Goal: Use online tool/utility: Utilize a website feature to perform a specific function

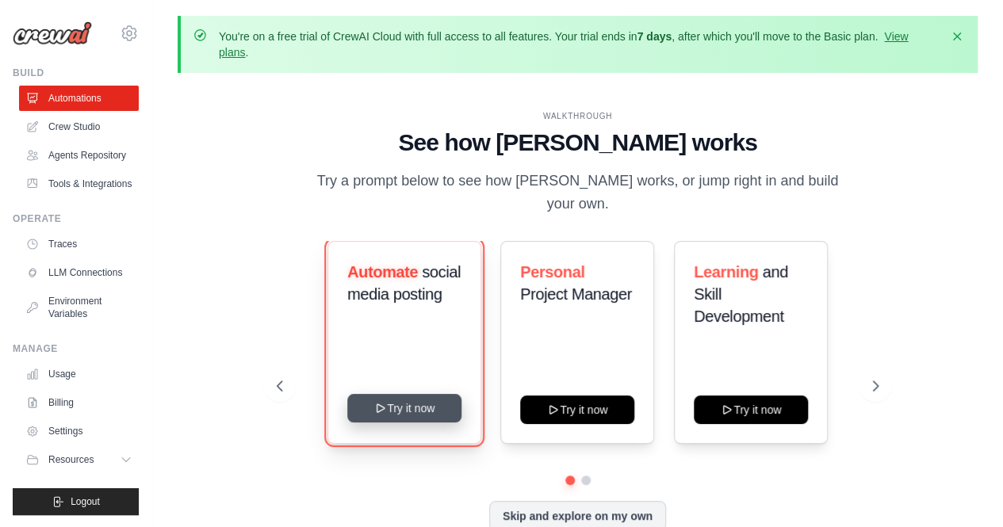
click at [408, 396] on button "Try it now" at bounding box center [404, 408] width 114 height 29
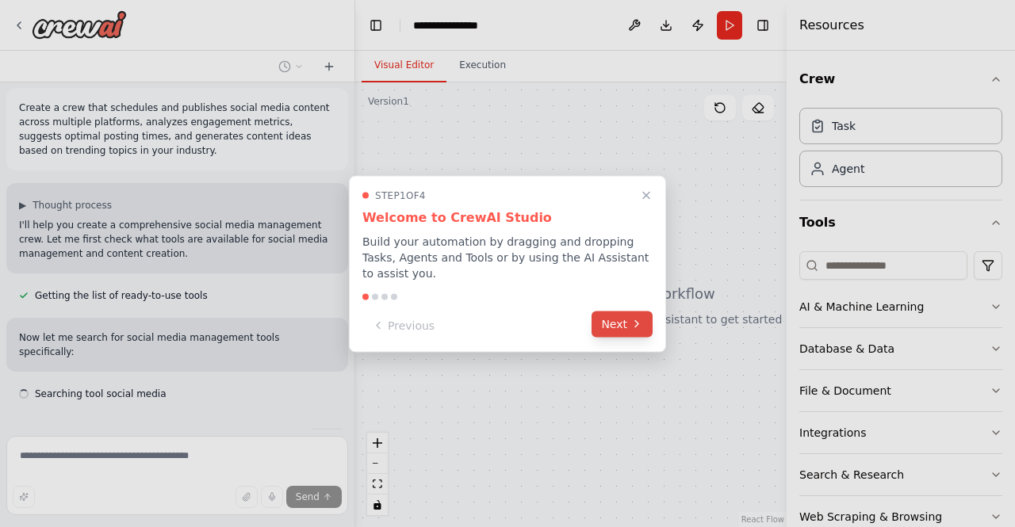
scroll to position [39, 0]
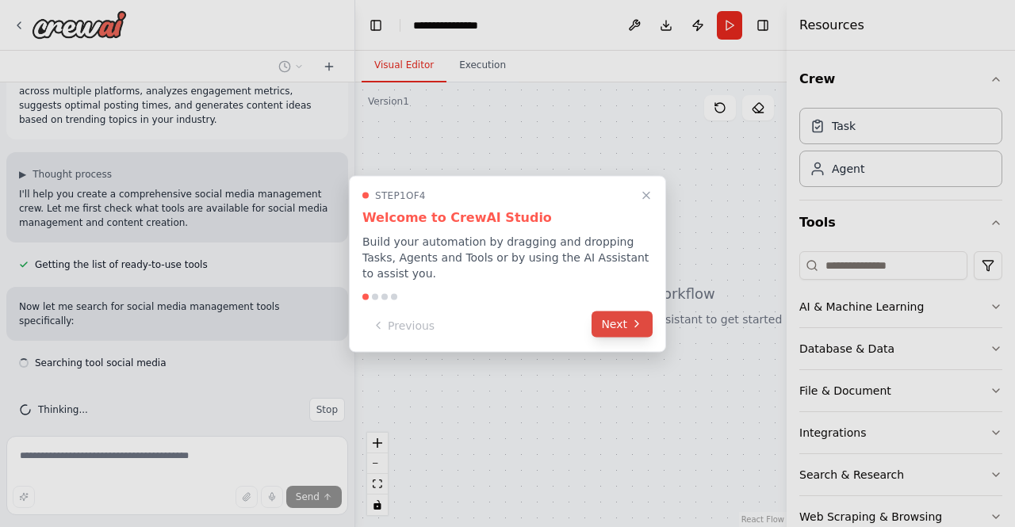
click at [615, 320] on button "Next" at bounding box center [622, 324] width 61 height 26
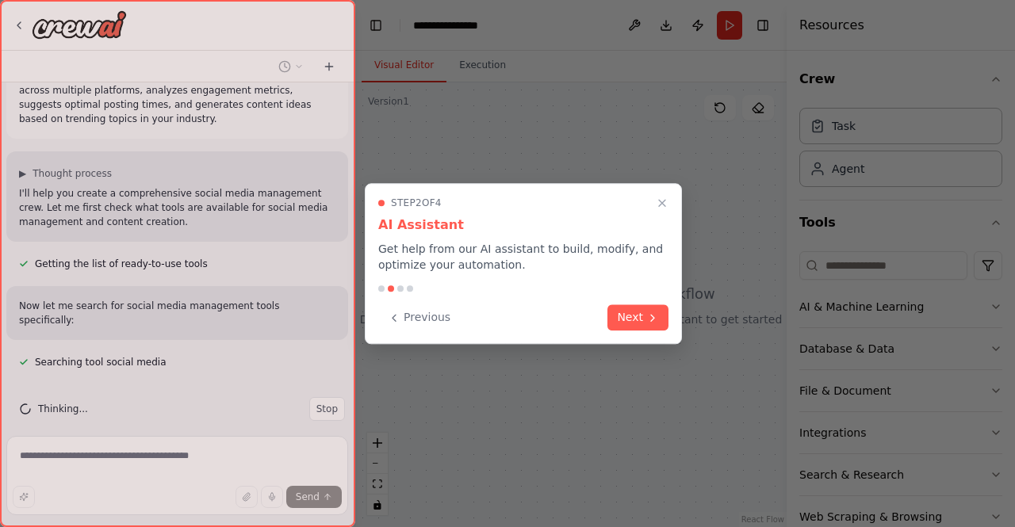
click at [615, 320] on button "Next" at bounding box center [638, 318] width 61 height 26
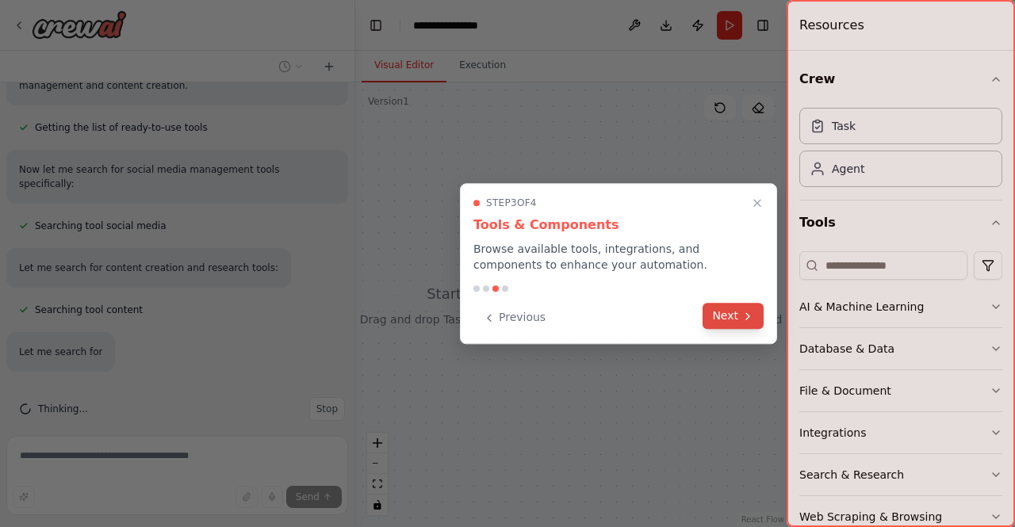
scroll to position [207, 0]
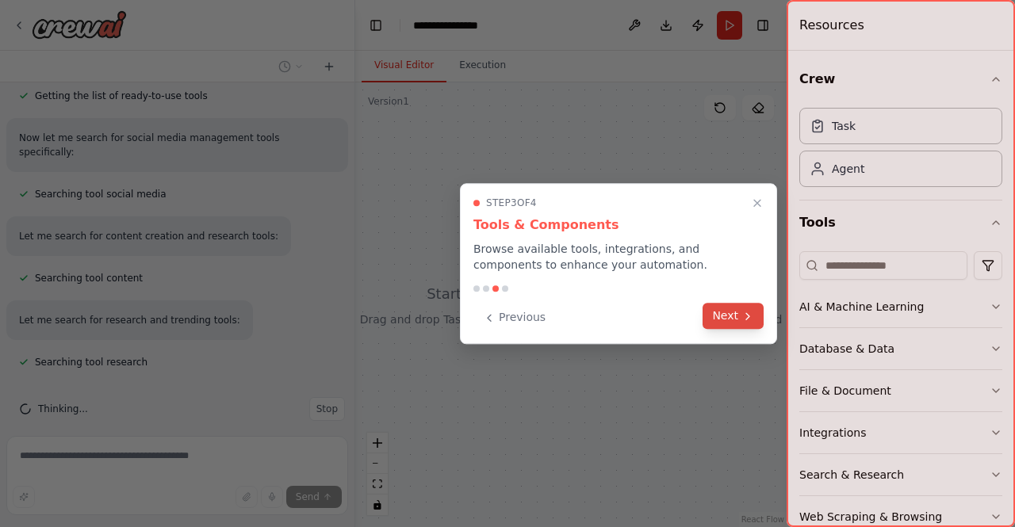
click at [742, 320] on icon at bounding box center [748, 316] width 13 height 13
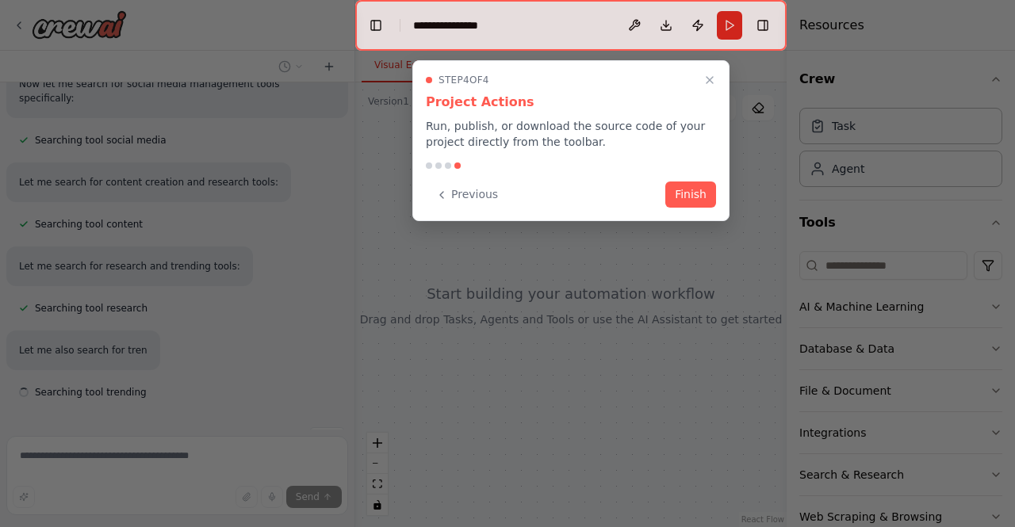
scroll to position [291, 0]
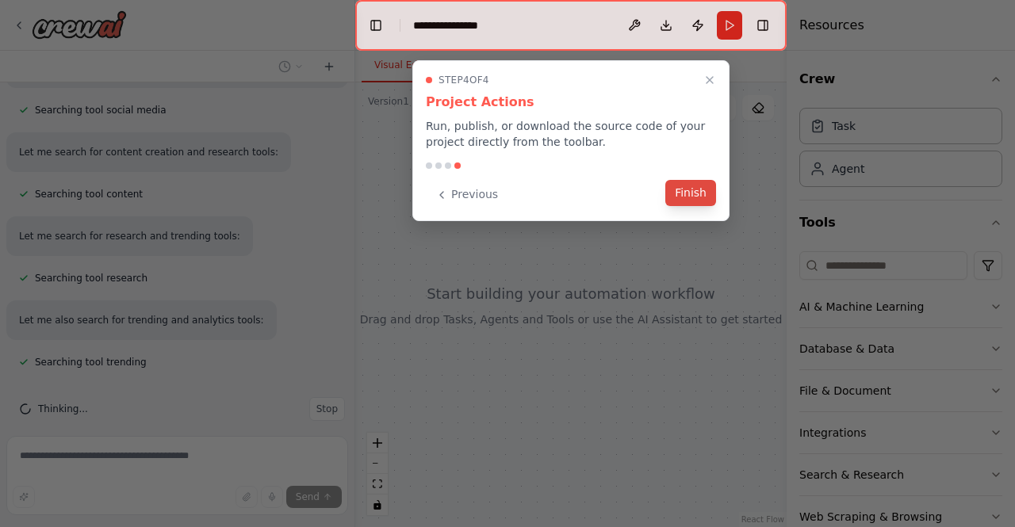
click at [696, 193] on button "Finish" at bounding box center [690, 193] width 51 height 26
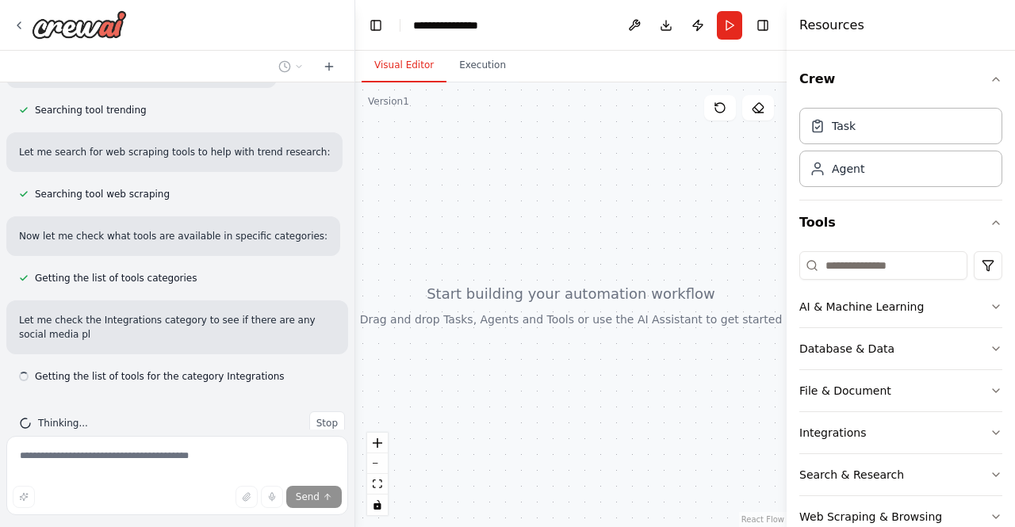
scroll to position [558, 0]
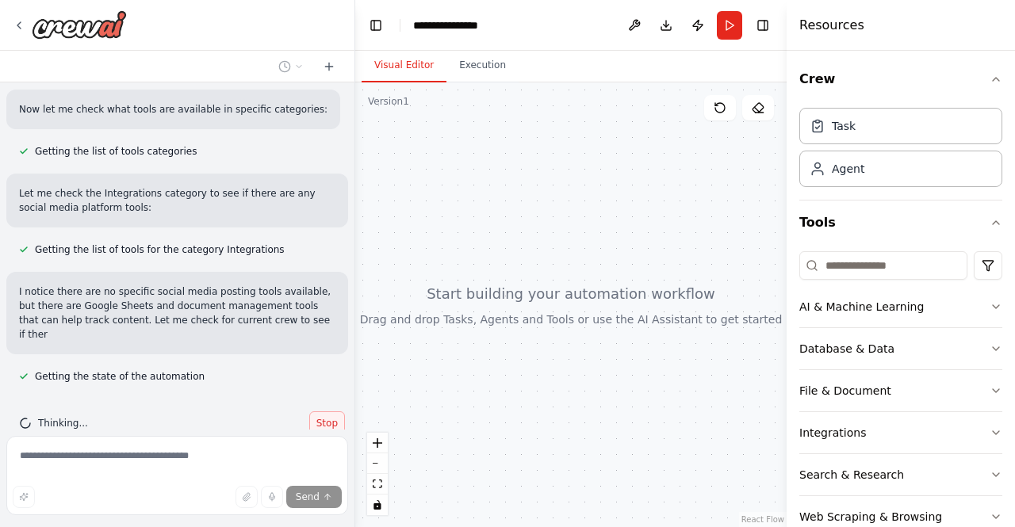
click at [319, 399] on div "Thinking... Stop" at bounding box center [177, 423] width 342 height 49
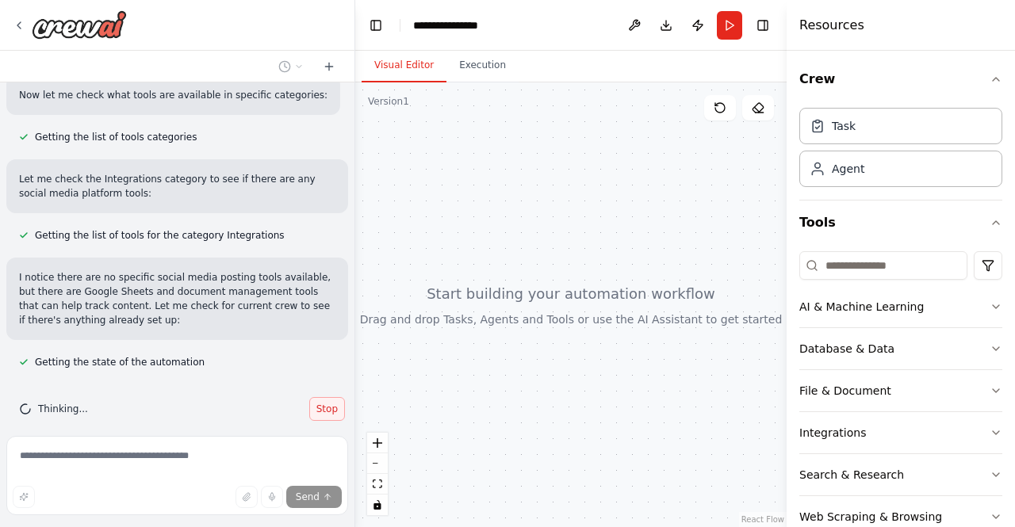
click at [319, 403] on span "Stop" at bounding box center [326, 409] width 21 height 13
type textarea "**********"
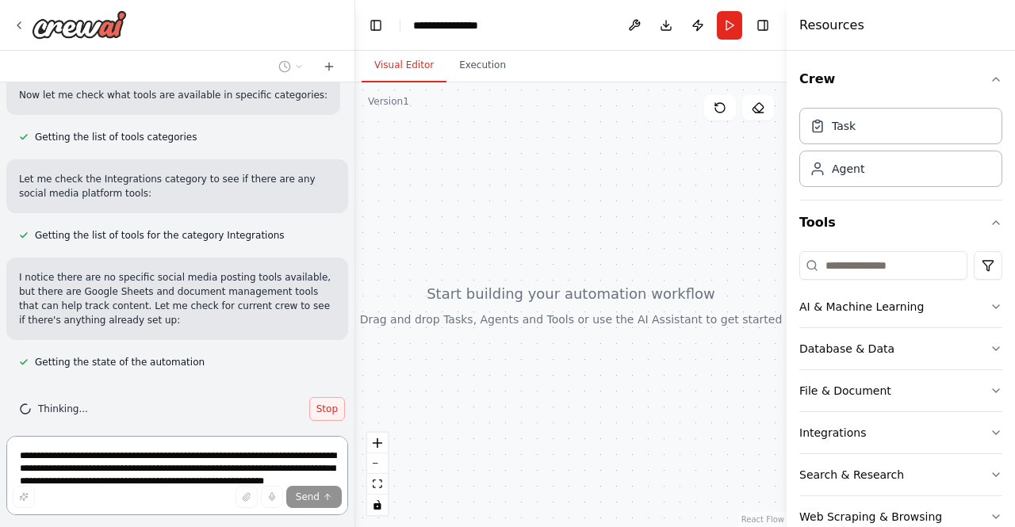
scroll to position [0, 0]
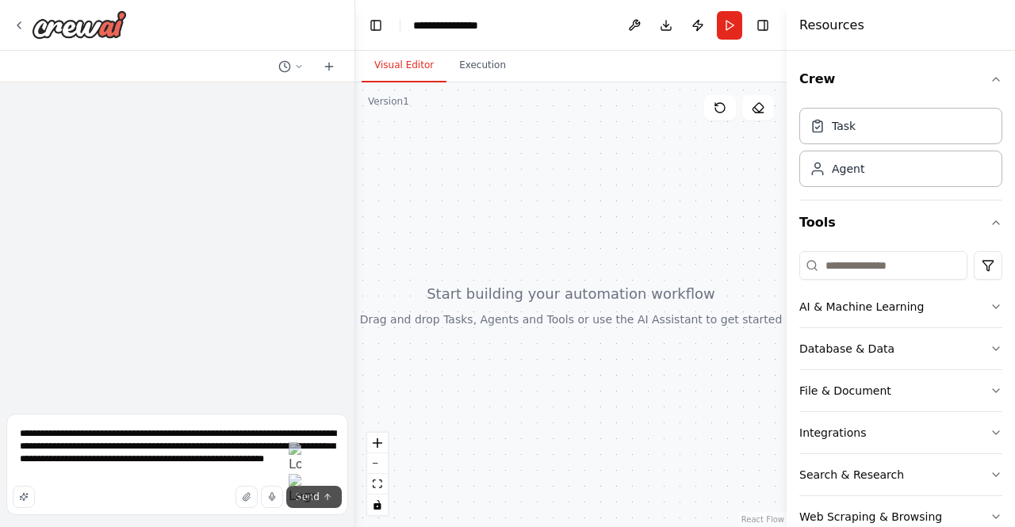
click at [315, 494] on span "Send" at bounding box center [308, 497] width 24 height 13
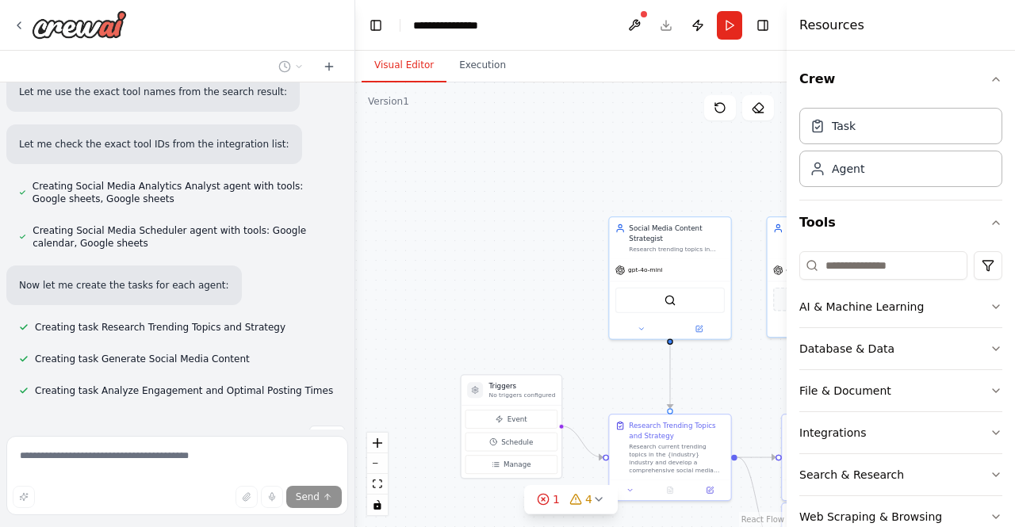
scroll to position [1295, 0]
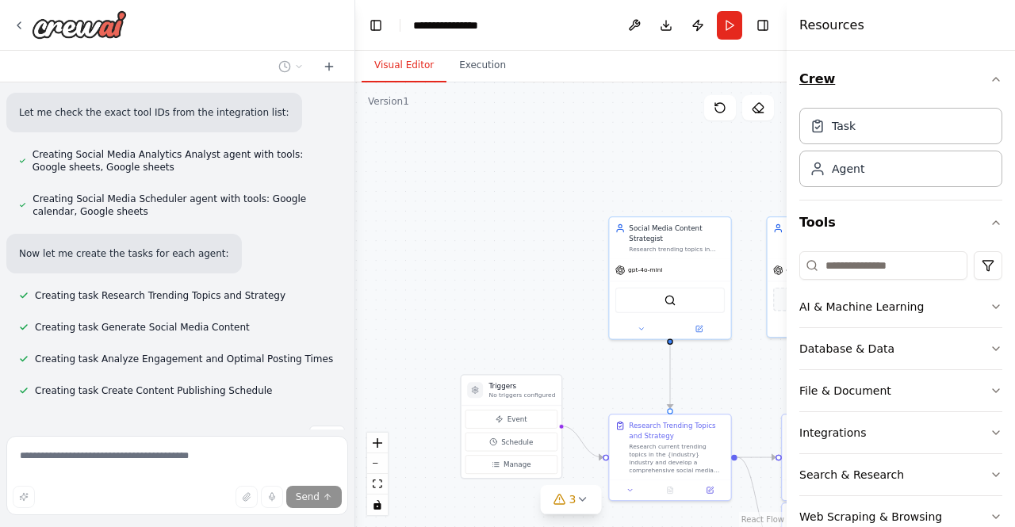
click at [990, 82] on icon "button" at bounding box center [996, 79] width 13 height 13
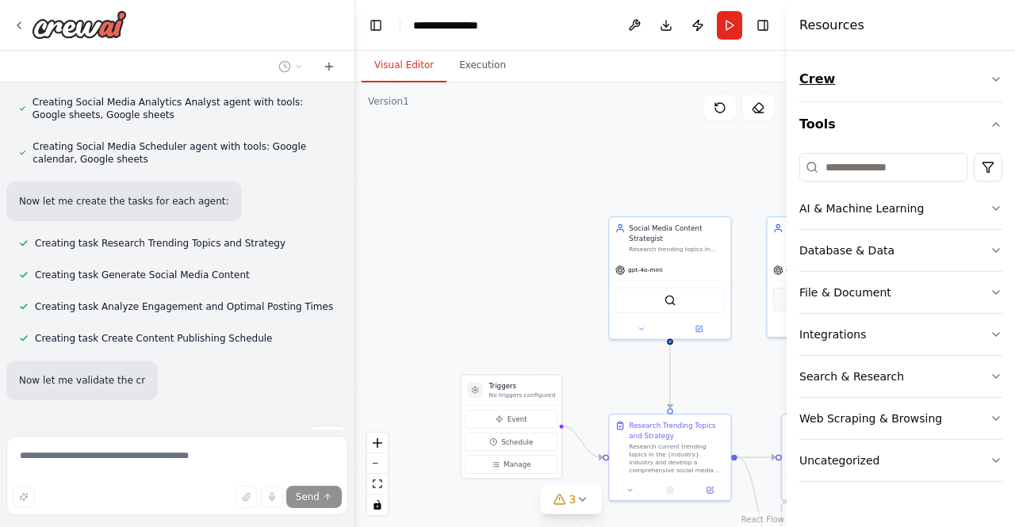
scroll to position [1379, 0]
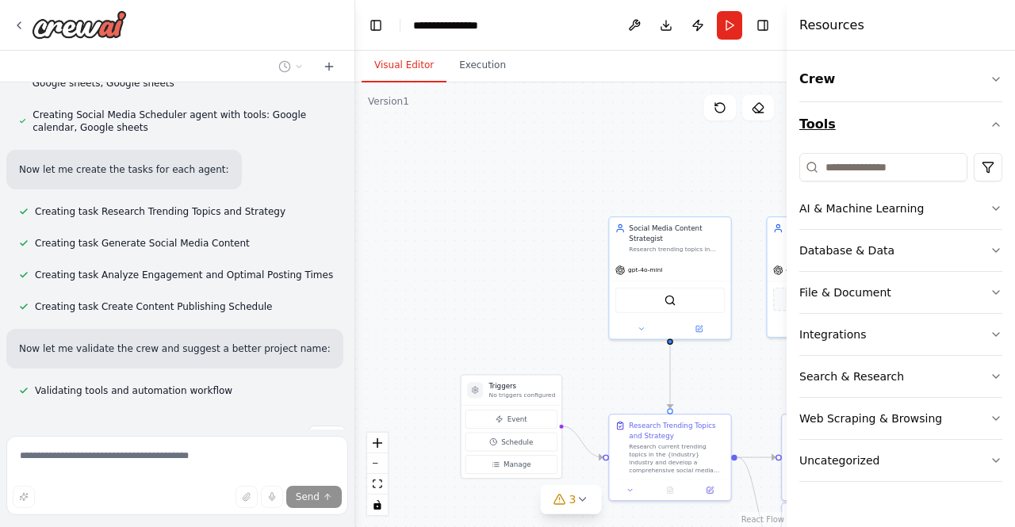
click at [996, 120] on icon "button" at bounding box center [996, 124] width 13 height 13
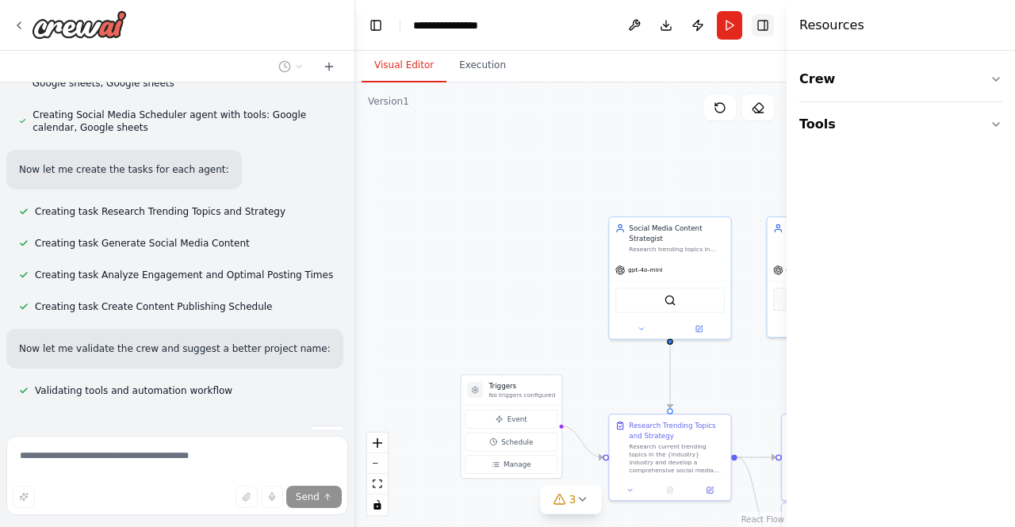
click at [763, 29] on button "Toggle Right Sidebar" at bounding box center [763, 25] width 22 height 22
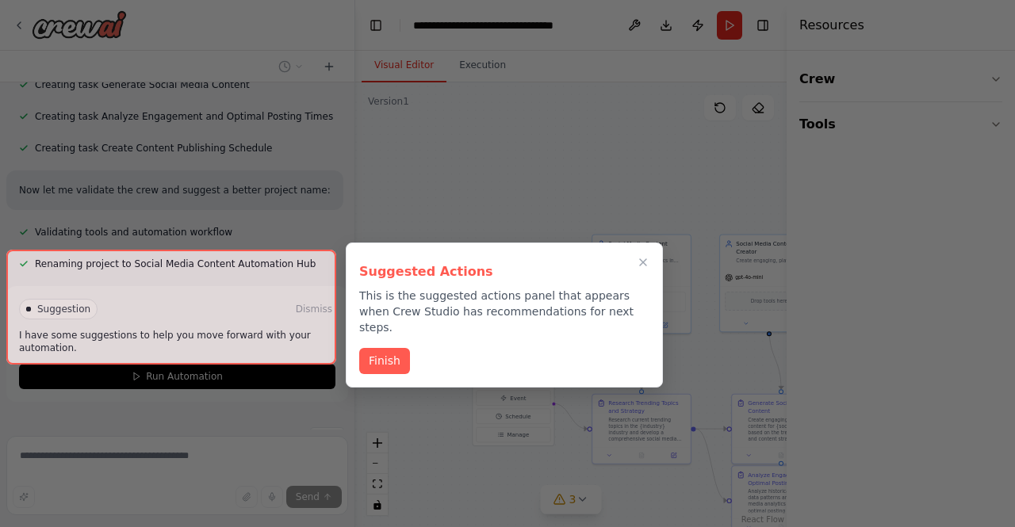
scroll to position [1539, 0]
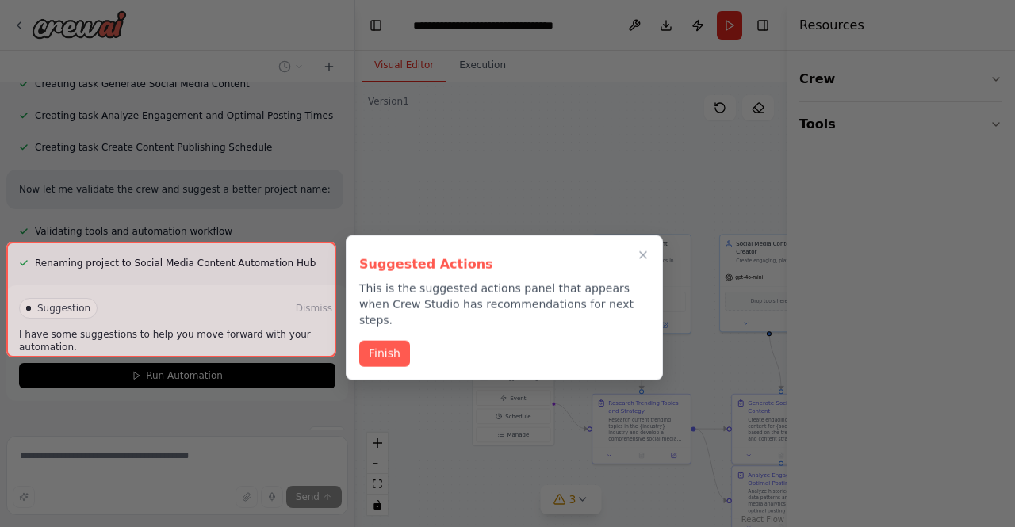
click at [241, 329] on div at bounding box center [171, 299] width 330 height 115
click at [164, 334] on div at bounding box center [171, 299] width 330 height 115
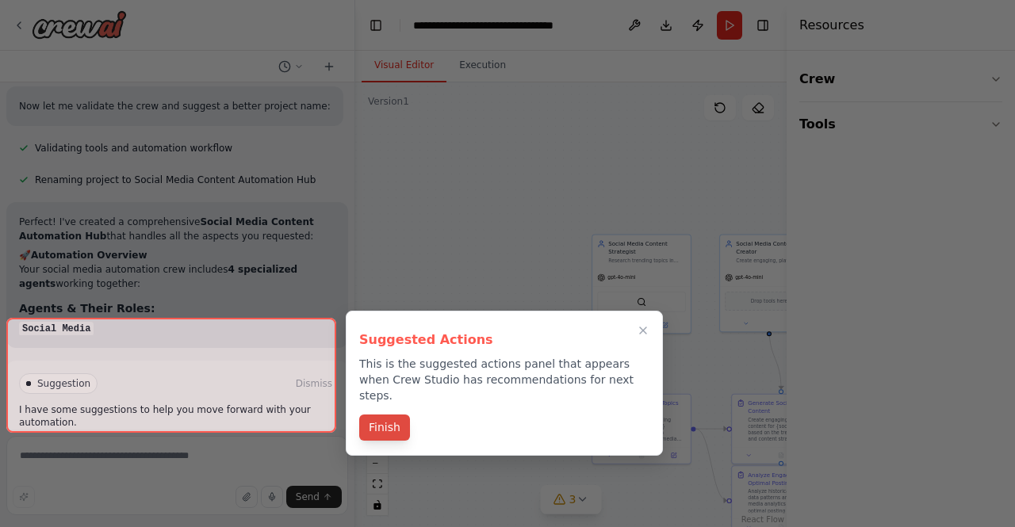
click at [395, 338] on div "Suggested Actions This is the suggested actions panel that appears when Crew St…" at bounding box center [504, 363] width 290 height 79
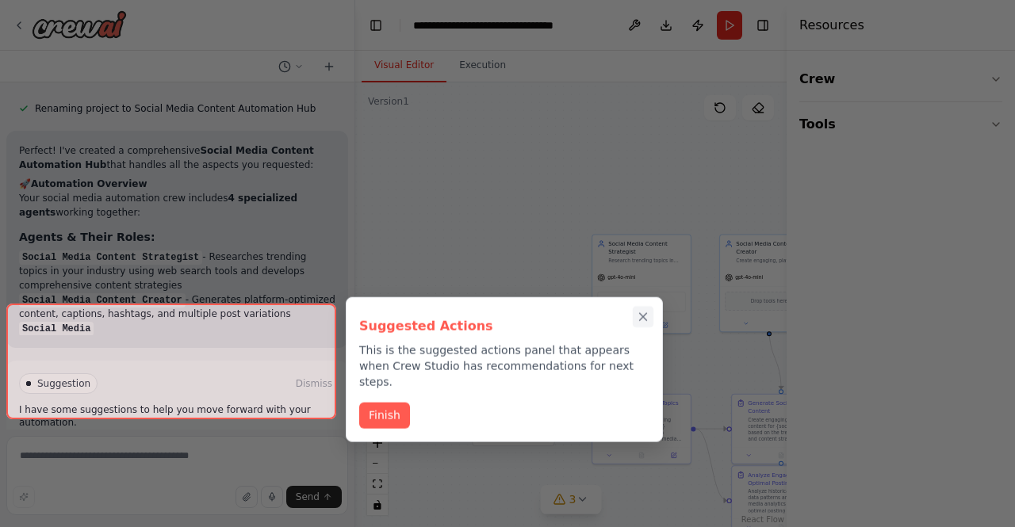
click at [645, 316] on icon "Close walkthrough" at bounding box center [643, 317] width 14 height 14
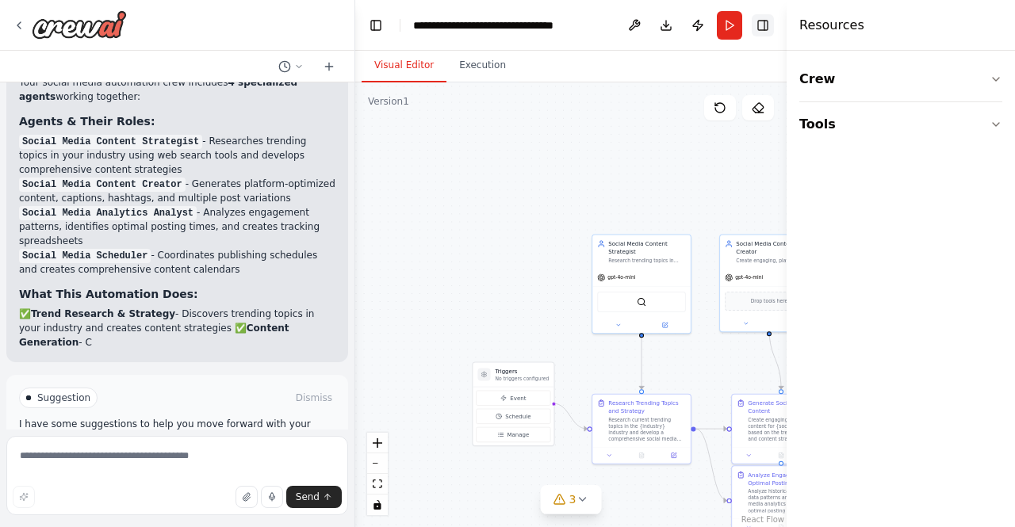
click at [763, 22] on button "Toggle Right Sidebar" at bounding box center [763, 25] width 22 height 22
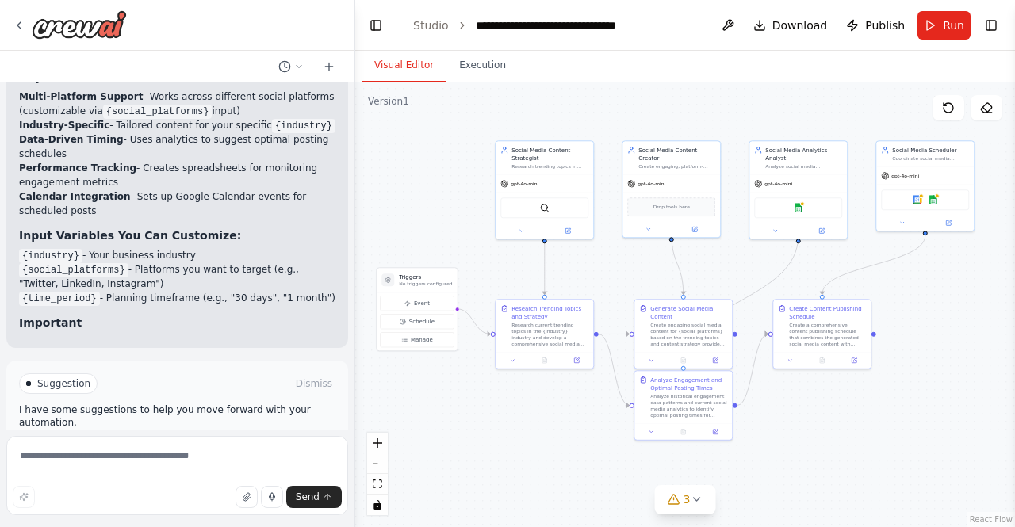
drag, startPoint x: 612, startPoint y: 489, endPoint x: 516, endPoint y: 396, distance: 134.6
click at [516, 396] on div ".deletable-edge-delete-btn { width: 20px; height: 20px; border: 0px solid #ffff…" at bounding box center [685, 304] width 660 height 445
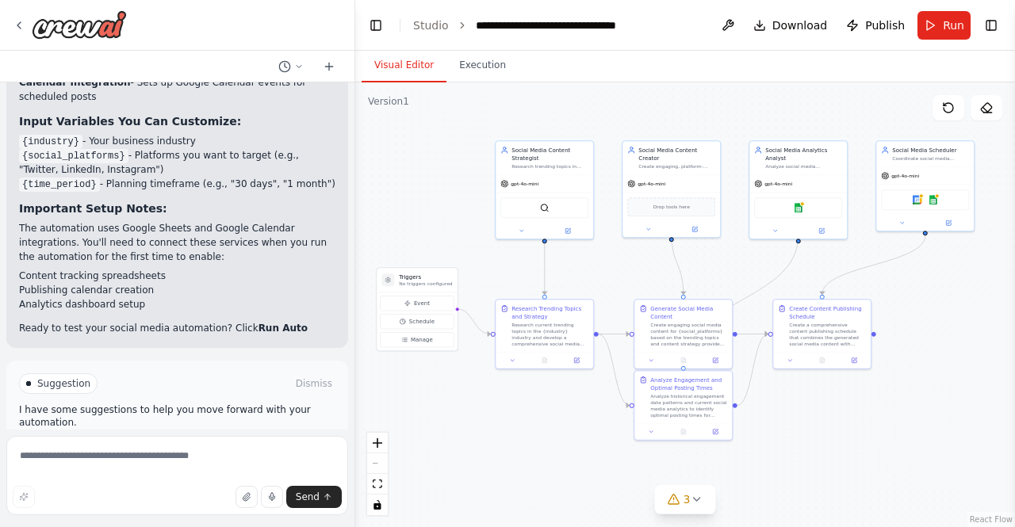
scroll to position [2285, 0]
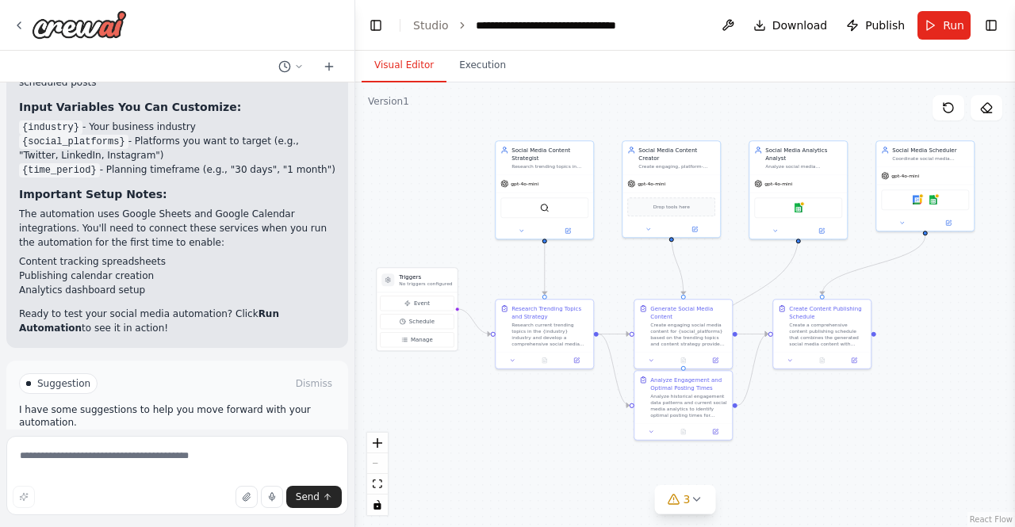
click at [213, 445] on span "Run Automation" at bounding box center [184, 451] width 77 height 13
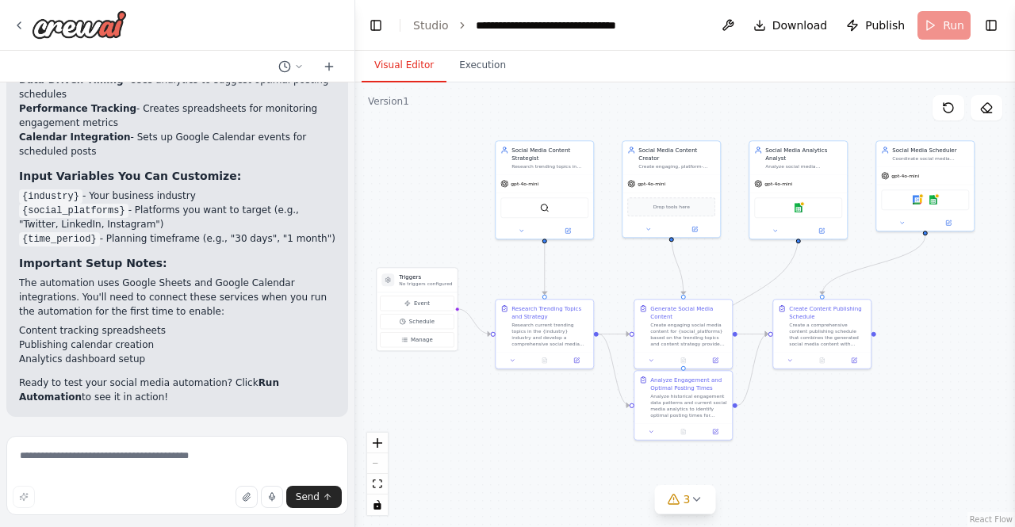
scroll to position [2157, 0]
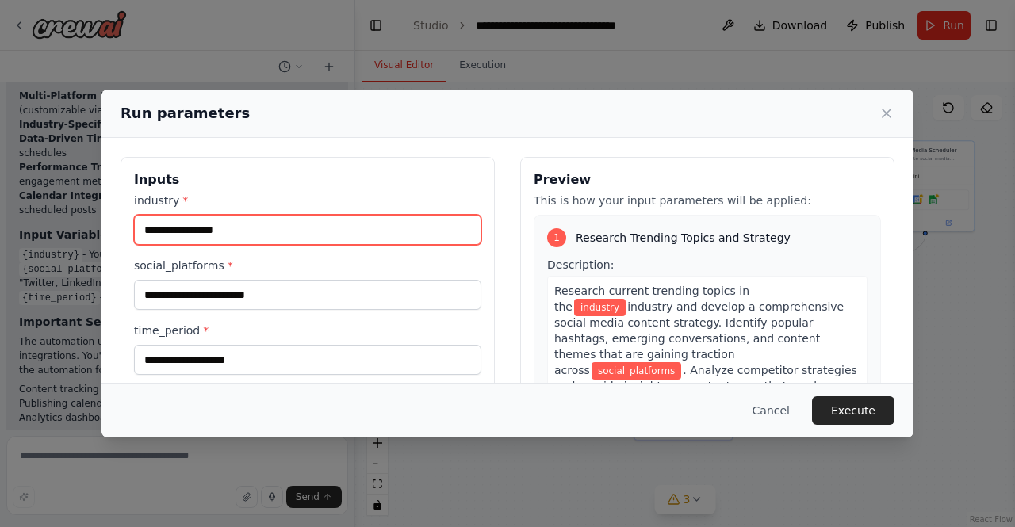
click at [235, 236] on input "industry *" at bounding box center [307, 230] width 347 height 30
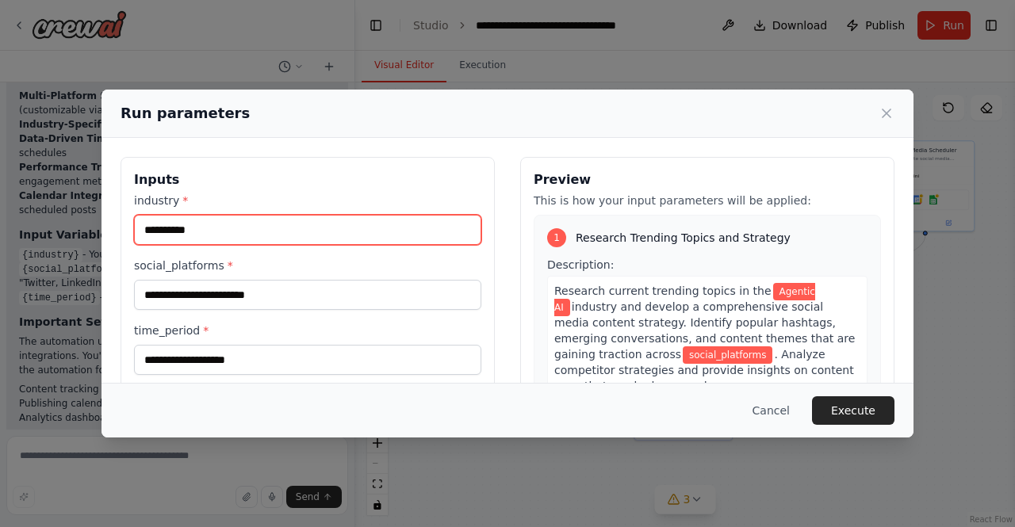
type input "**********"
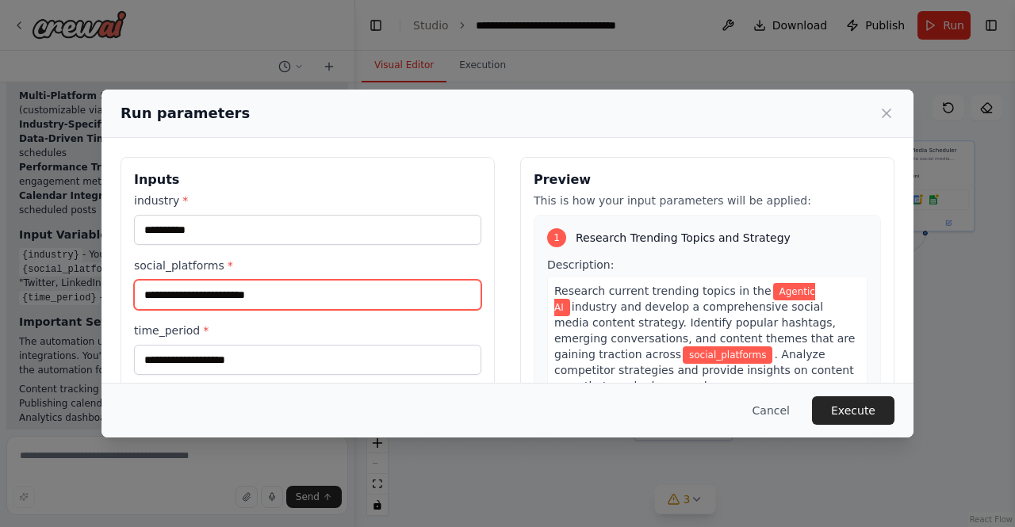
click at [285, 293] on input "social_platforms *" at bounding box center [307, 295] width 347 height 30
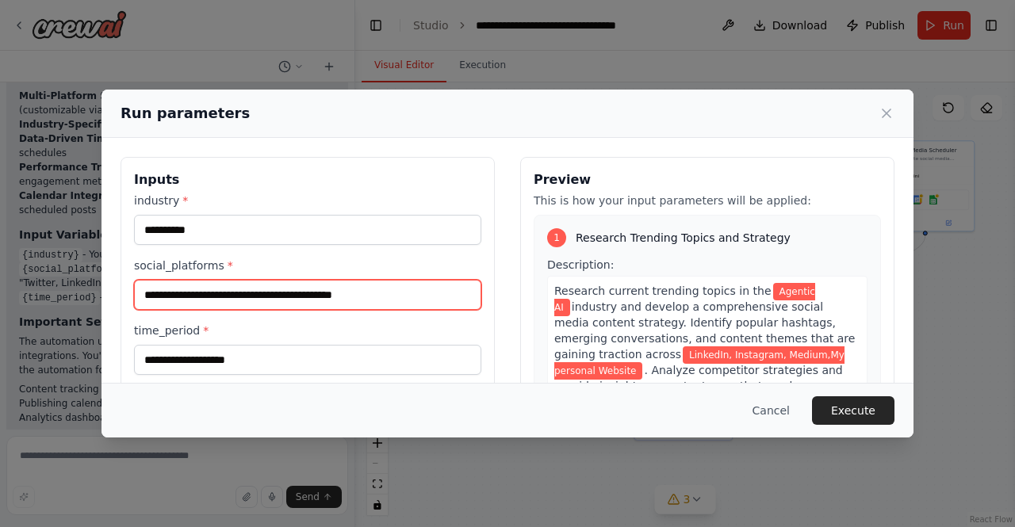
type input "**********"
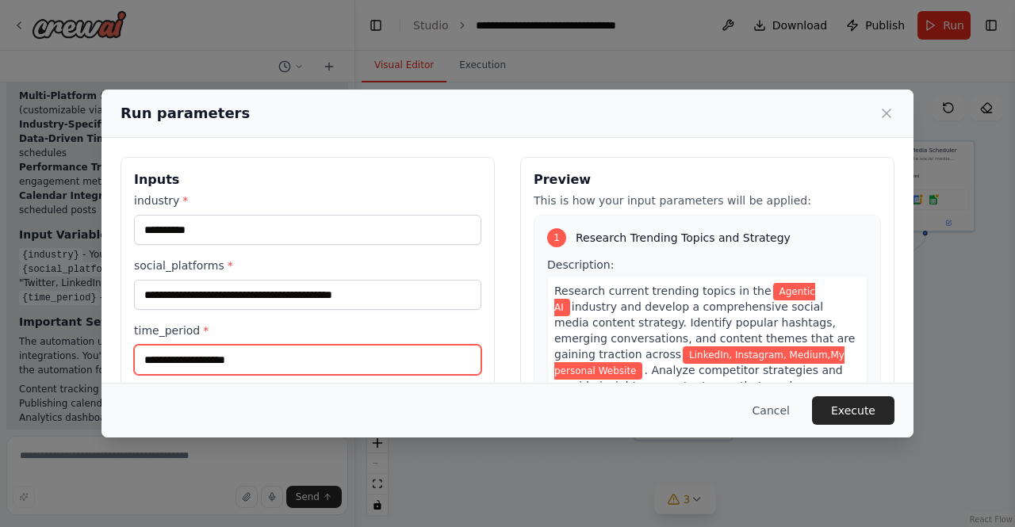
click at [304, 359] on input "time_period *" at bounding box center [307, 360] width 347 height 30
type input "**********"
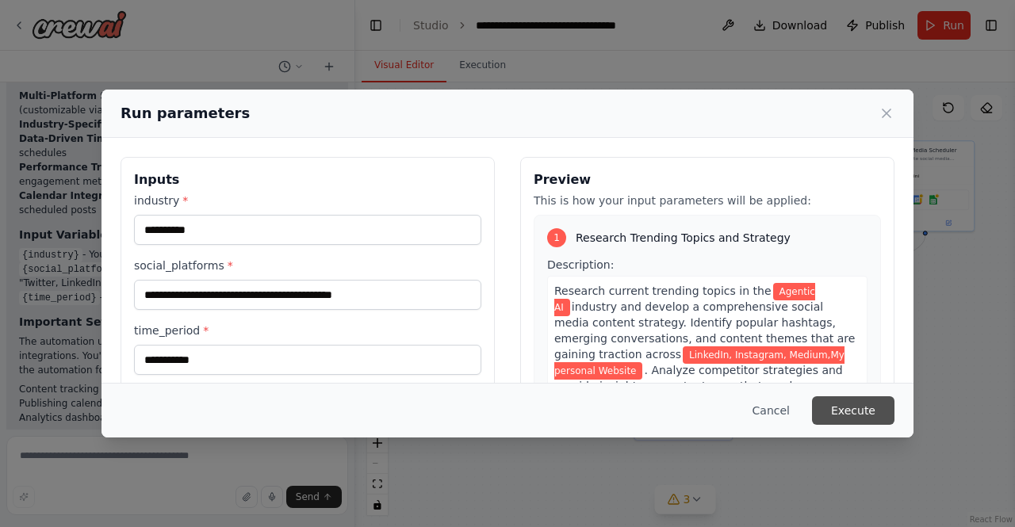
click at [864, 413] on button "Execute" at bounding box center [853, 411] width 82 height 29
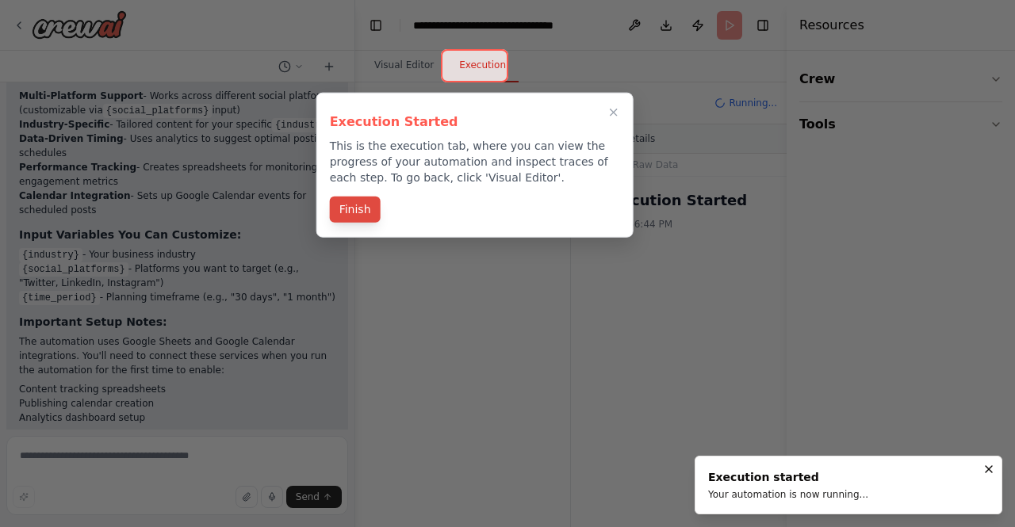
click at [357, 212] on button "Finish" at bounding box center [355, 210] width 51 height 26
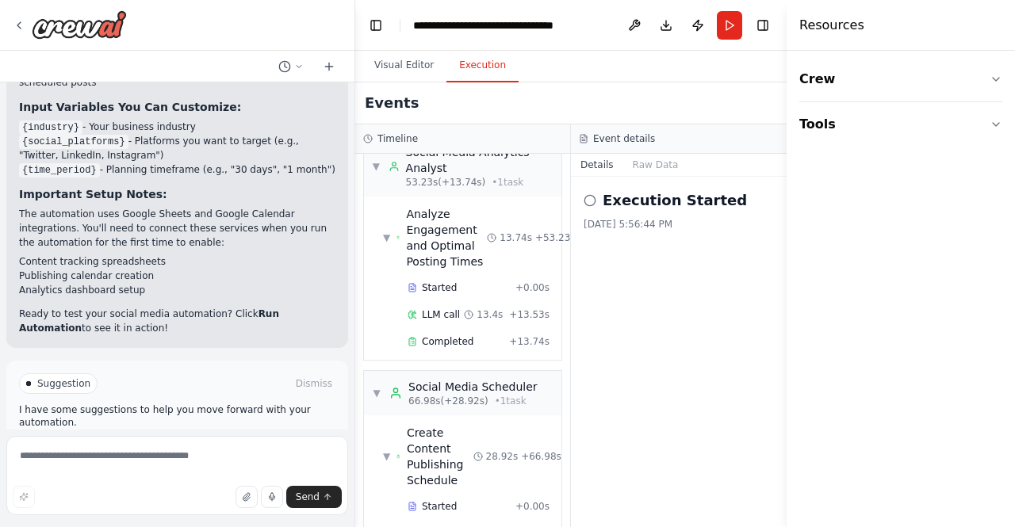
scroll to position [712, 0]
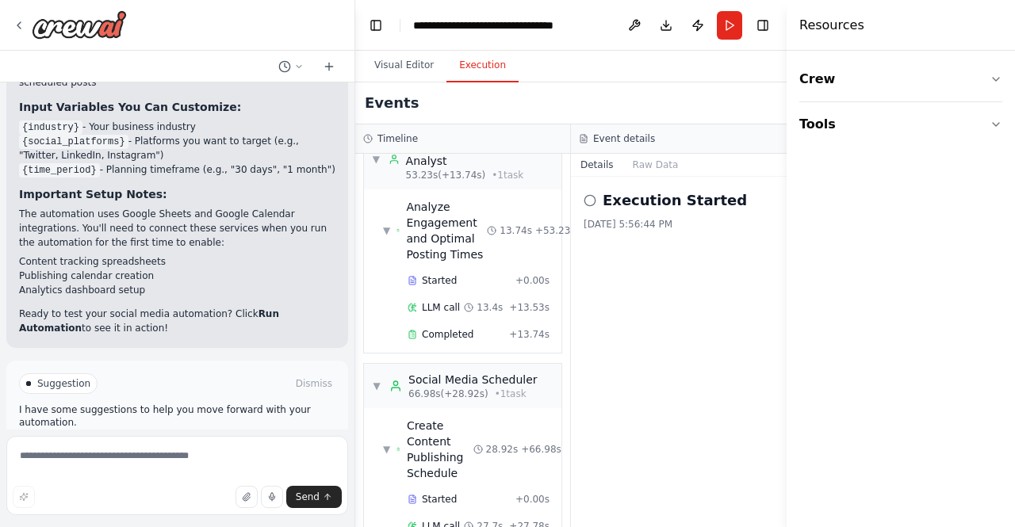
click at [217, 439] on button "Improve automation" at bounding box center [177, 451] width 316 height 25
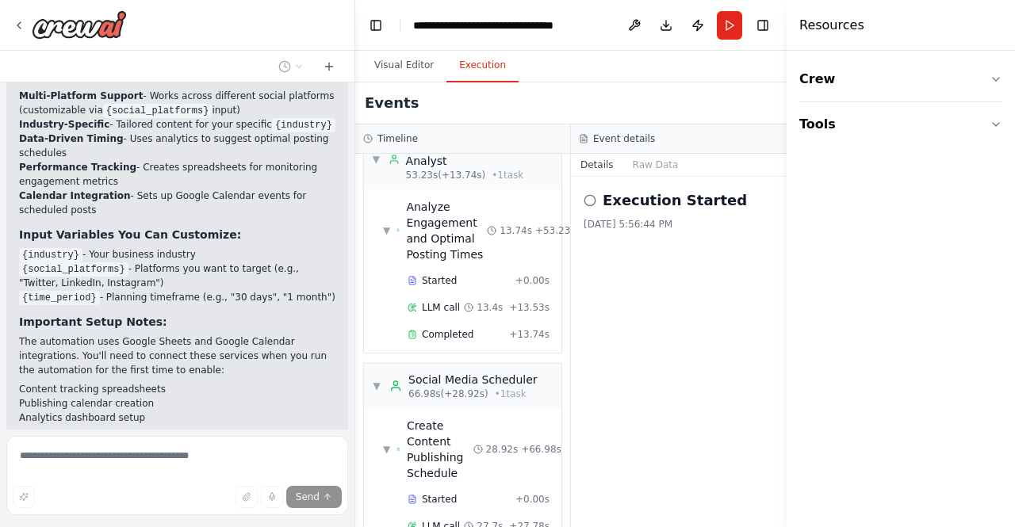
scroll to position [2218, 0]
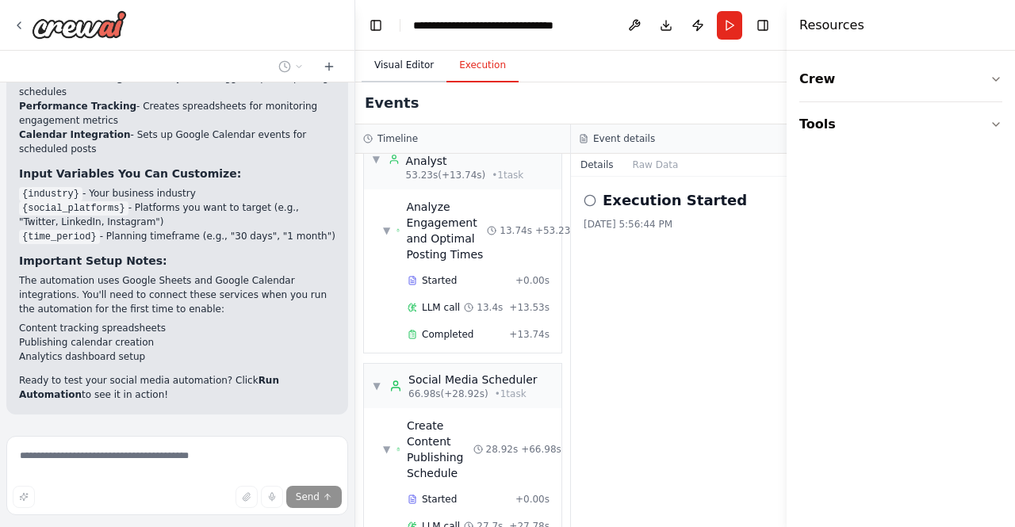
click at [408, 71] on button "Visual Editor" at bounding box center [404, 65] width 85 height 33
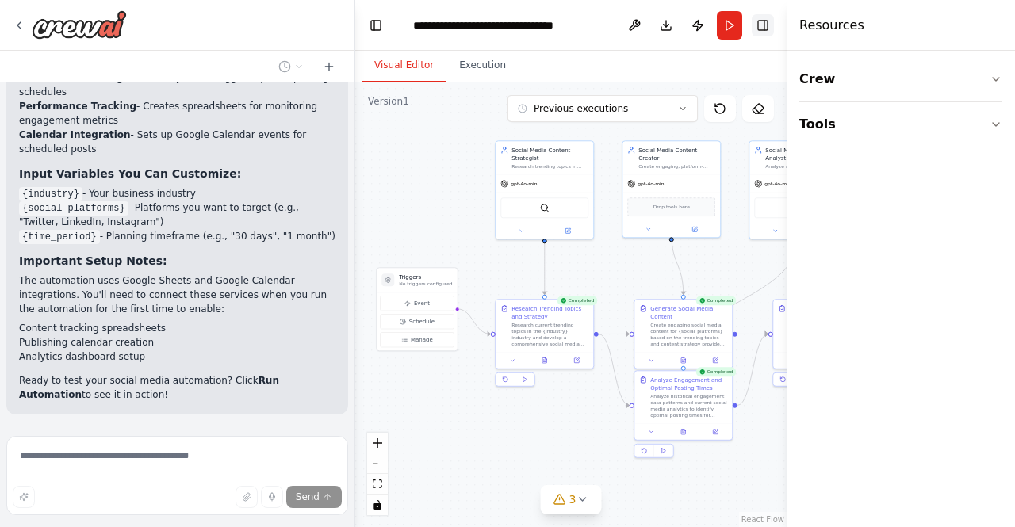
click at [765, 27] on button "Toggle Right Sidebar" at bounding box center [763, 25] width 22 height 22
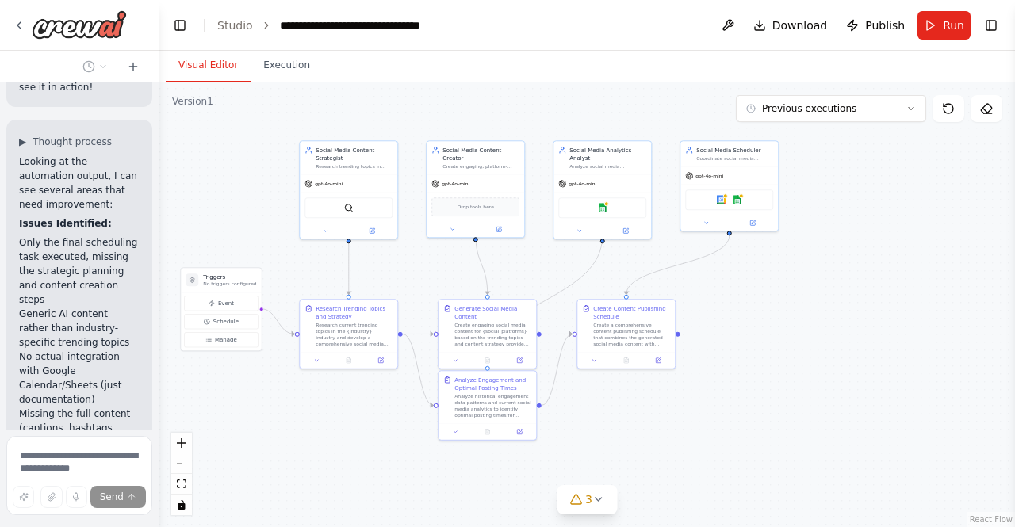
scroll to position [4667, 0]
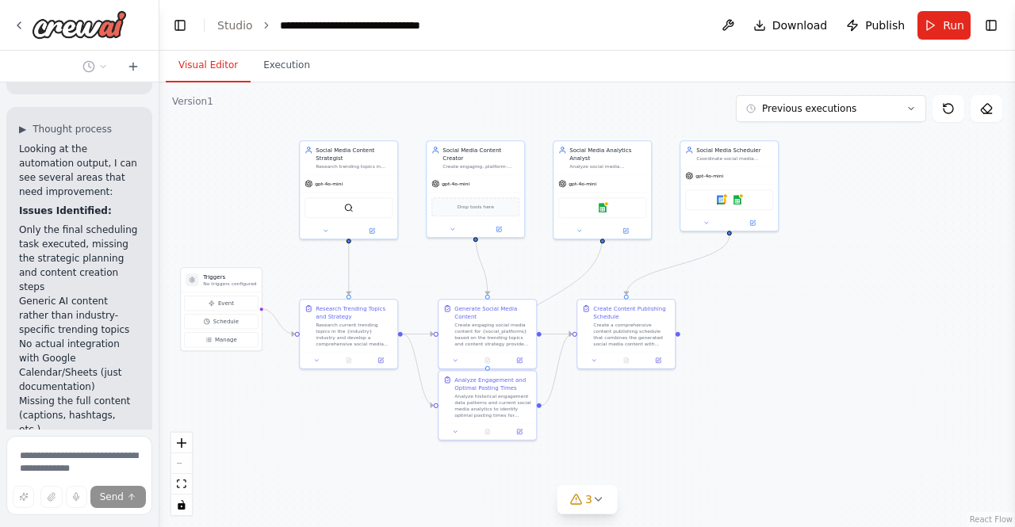
drag, startPoint x: 354, startPoint y: 150, endPoint x: 159, endPoint y: 172, distance: 195.6
click at [159, 172] on div "Create a crew that schedules and publishes social media content across multiple…" at bounding box center [507, 263] width 1015 height 527
click at [645, 11] on header "**********" at bounding box center [587, 25] width 856 height 51
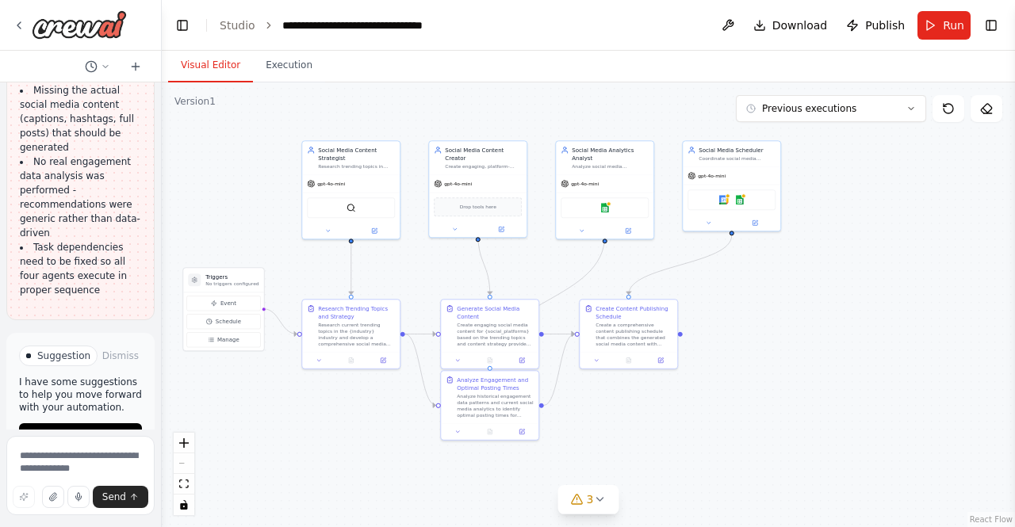
scroll to position [5802, 0]
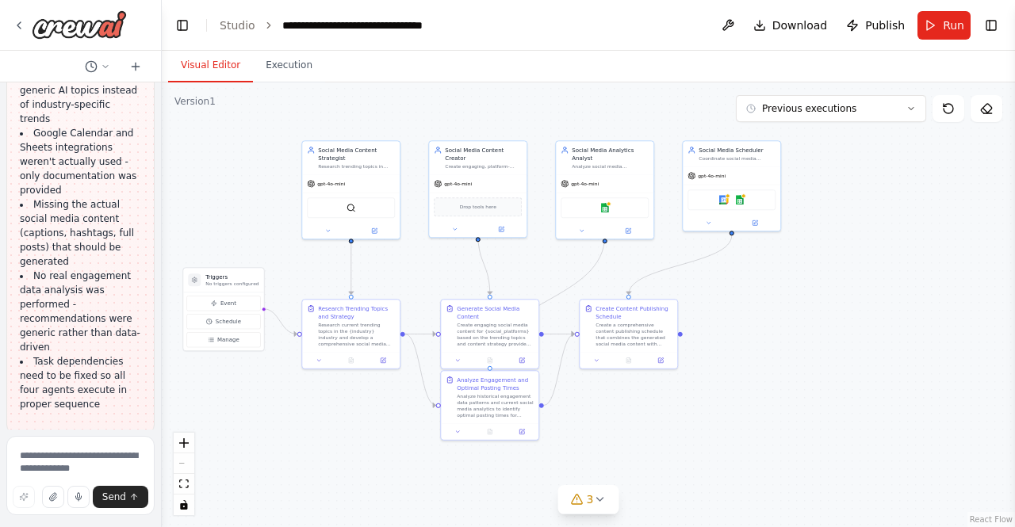
drag, startPoint x: 152, startPoint y: 343, endPoint x: 162, endPoint y: 418, distance: 75.9
click at [162, 418] on div "Create a crew that schedules and publishes social media content across multiple…" at bounding box center [507, 263] width 1015 height 527
click at [233, 336] on span "Manage" at bounding box center [228, 340] width 22 height 8
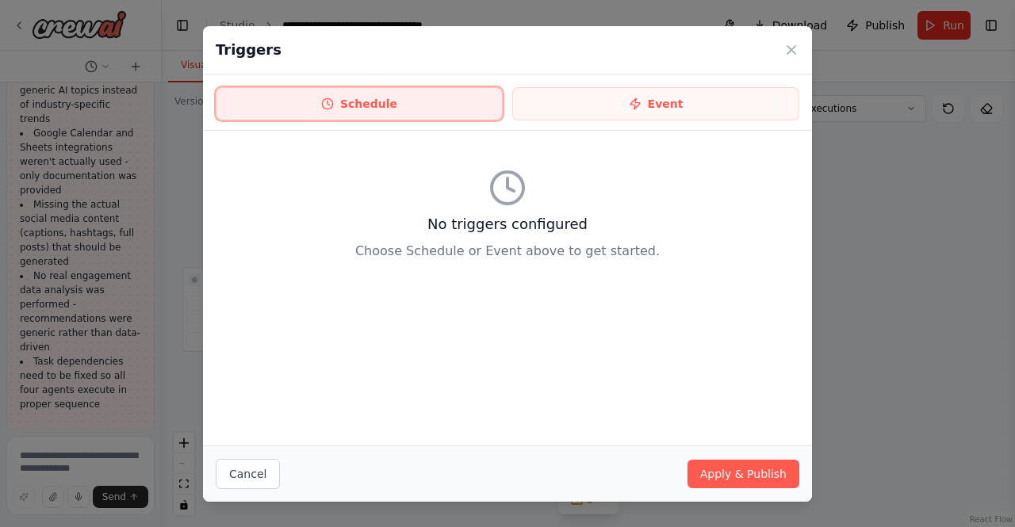
click at [334, 108] on icon at bounding box center [327, 104] width 13 height 13
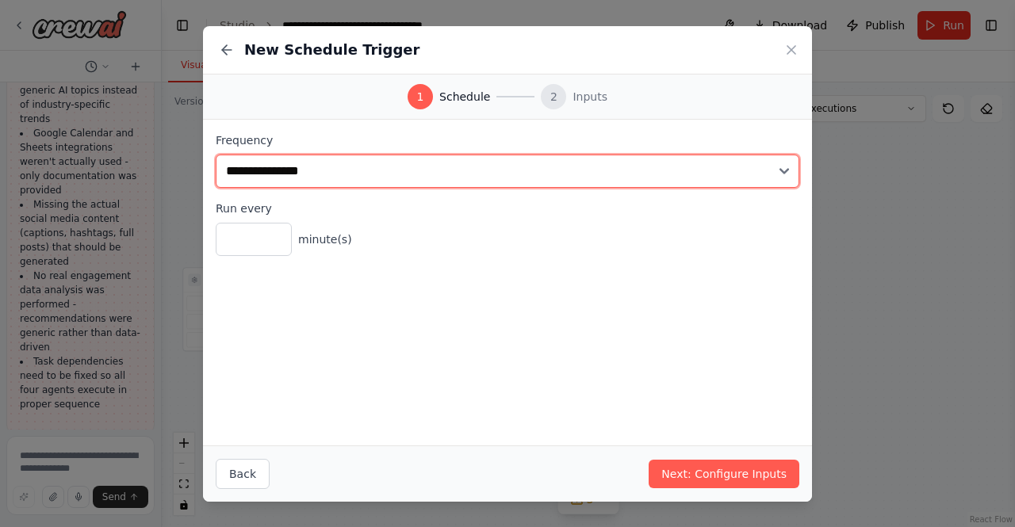
click at [369, 172] on select "**********" at bounding box center [508, 171] width 584 height 33
select select "******"
click at [216, 155] on select "**********" at bounding box center [508, 171] width 584 height 33
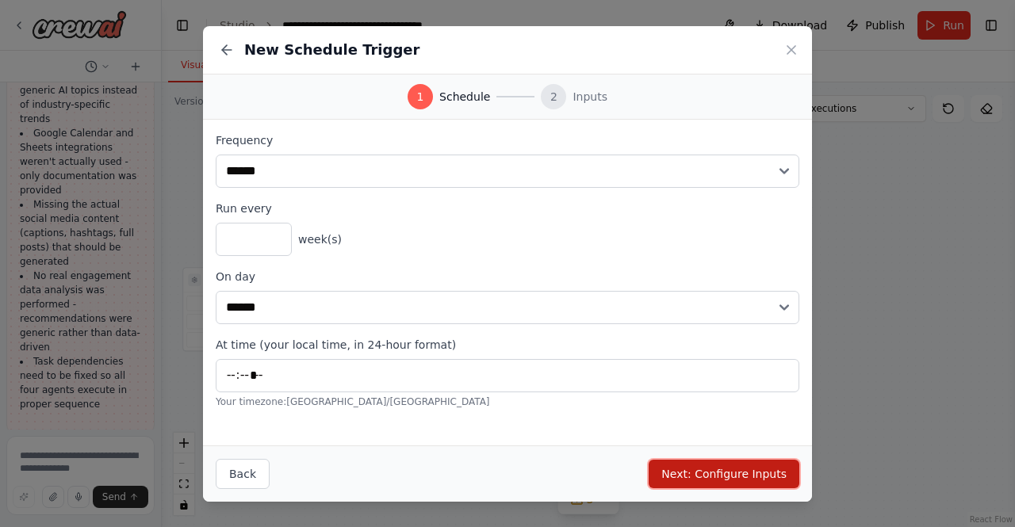
click at [723, 475] on button "Next: Configure Inputs" at bounding box center [724, 474] width 151 height 29
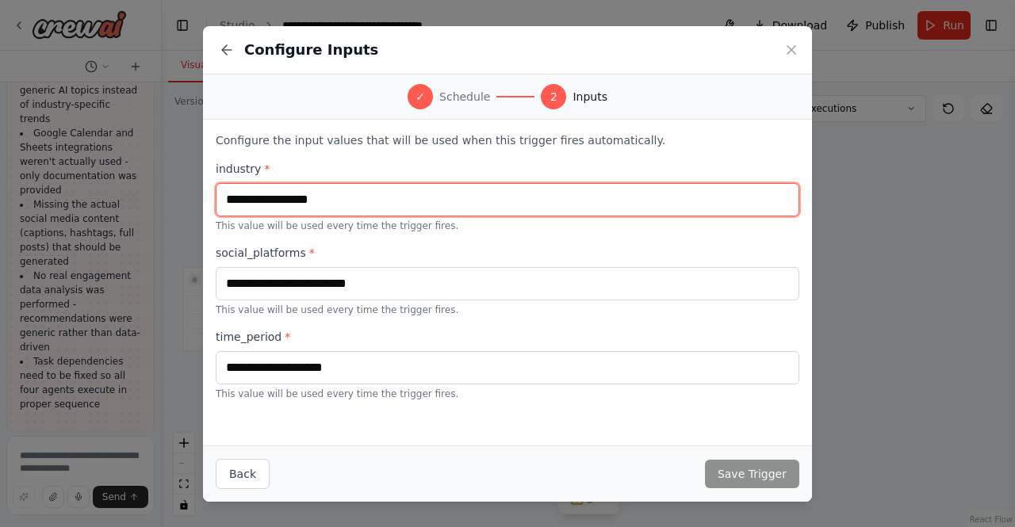
click at [338, 202] on input "text" at bounding box center [508, 199] width 584 height 33
type input "**********"
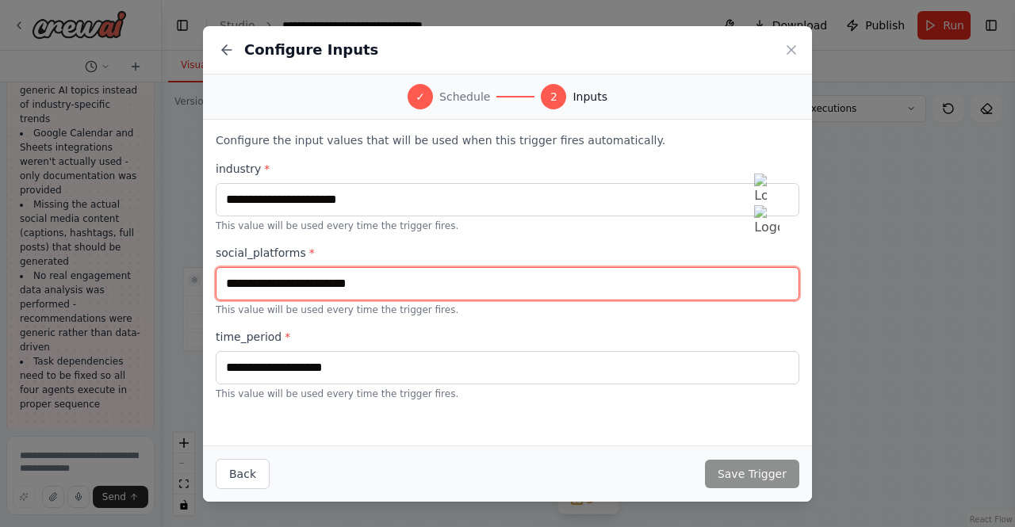
click at [363, 286] on input "text" at bounding box center [508, 283] width 584 height 33
type input "********"
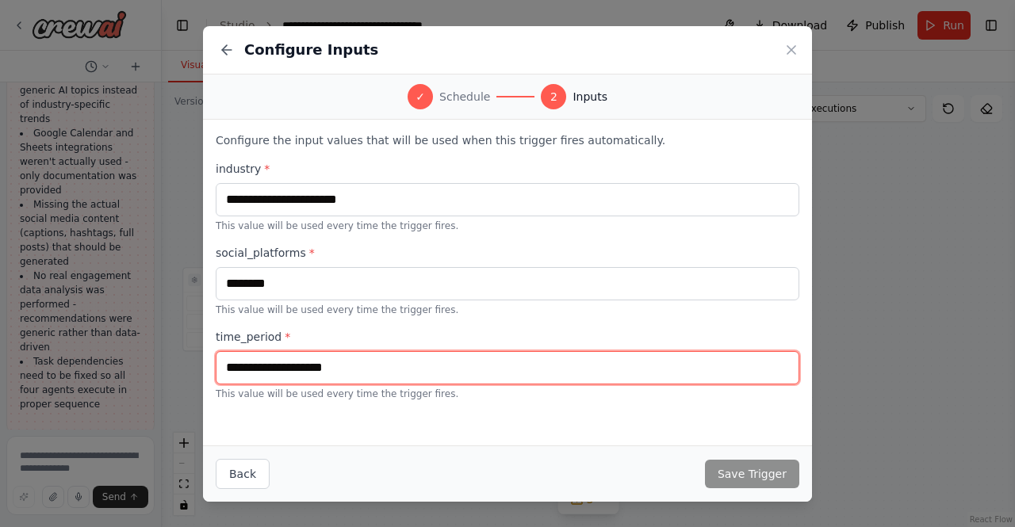
click at [402, 374] on input "text" at bounding box center [508, 367] width 584 height 33
type input "**********"
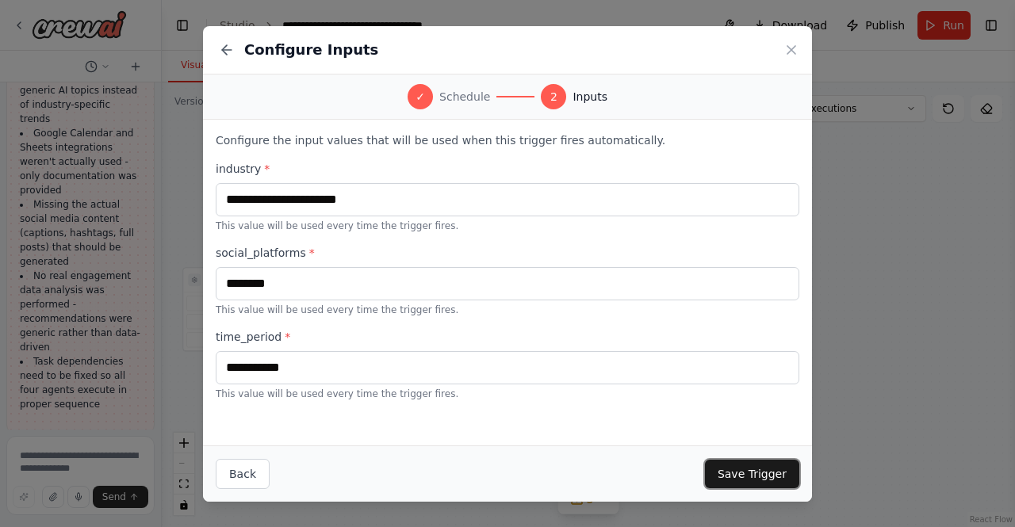
click at [750, 472] on button "Save Trigger" at bounding box center [752, 474] width 94 height 29
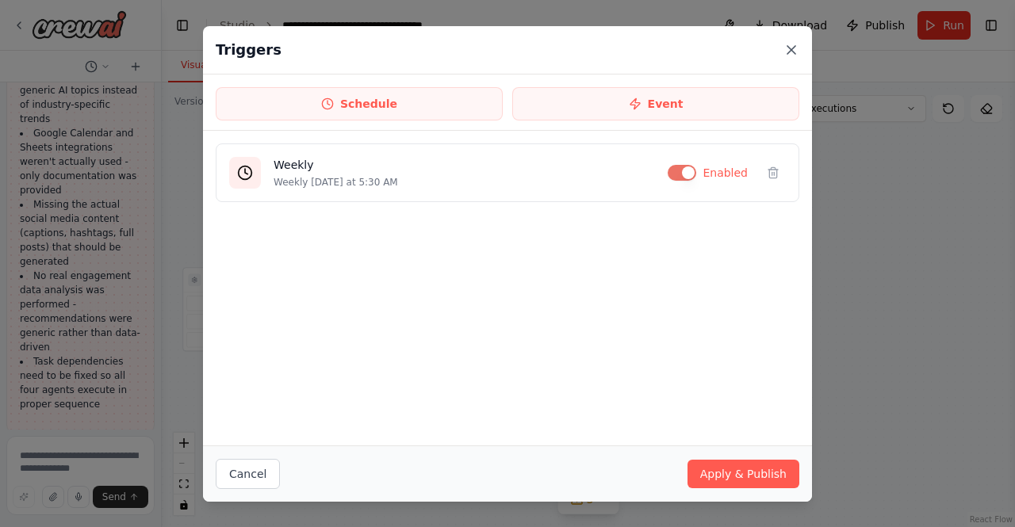
click at [792, 45] on icon at bounding box center [792, 50] width 16 height 16
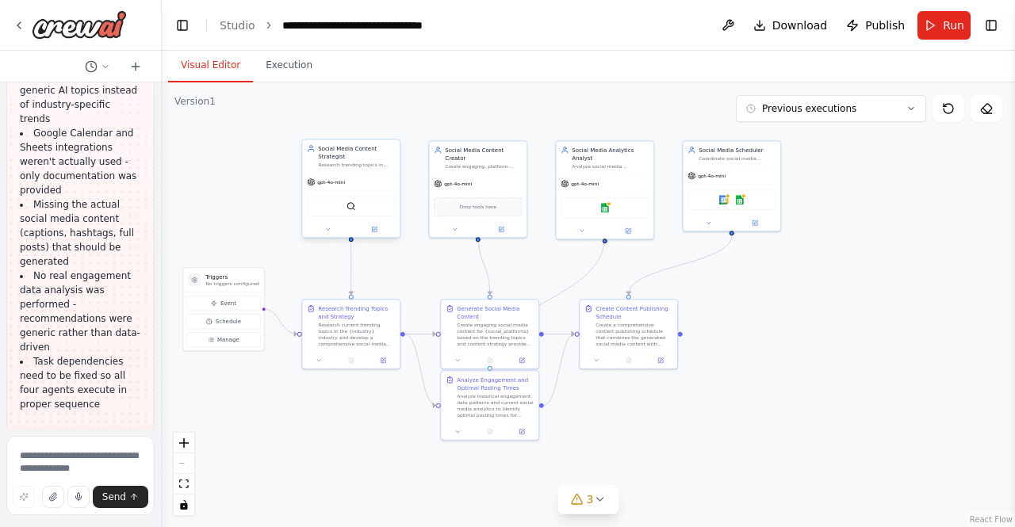
click at [361, 170] on div "Social Media Content Strategist Research trending topics in {industry} and deve…" at bounding box center [351, 156] width 98 height 33
click at [332, 189] on div "gpt-4o-mini" at bounding box center [351, 182] width 98 height 17
click at [352, 207] on img at bounding box center [352, 206] width 10 height 10
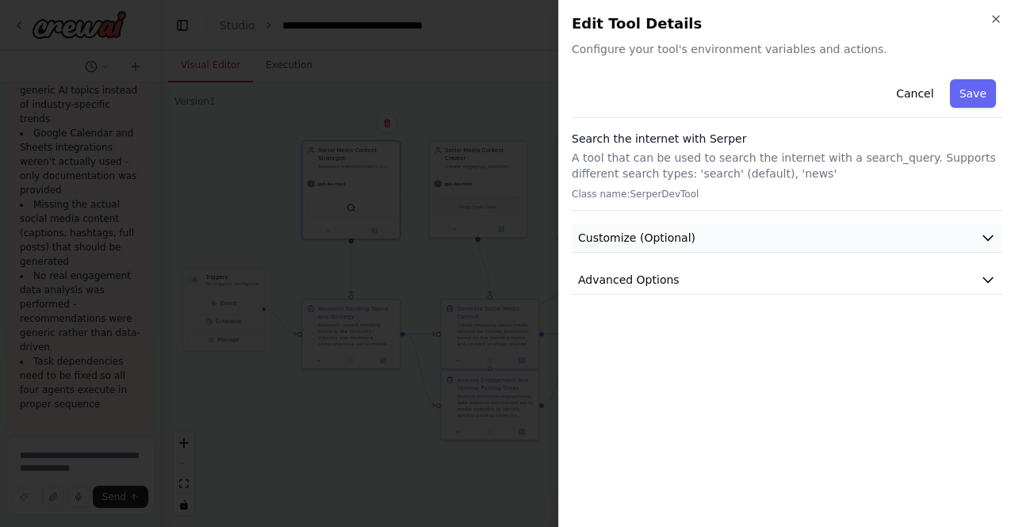
click at [660, 240] on span "Customize (Optional)" at bounding box center [636, 238] width 117 height 16
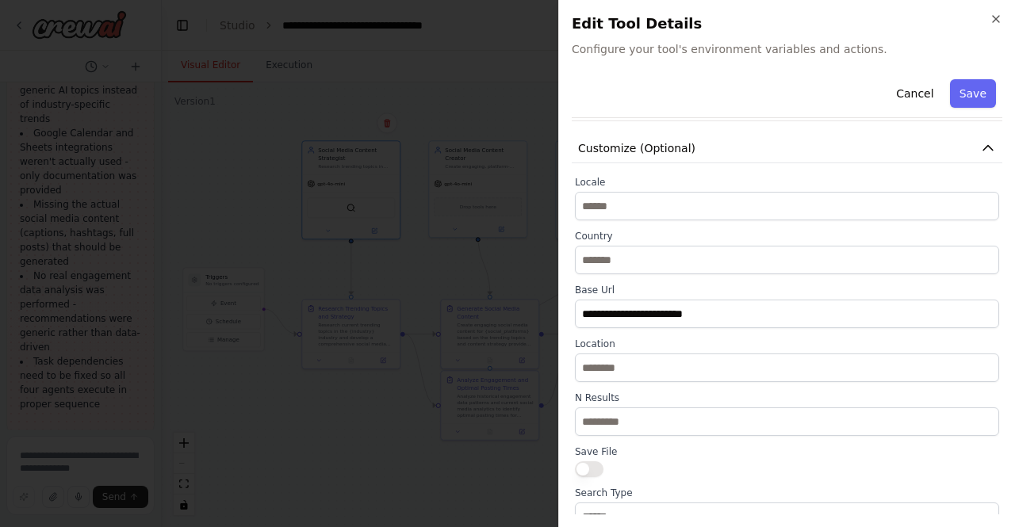
scroll to position [159, 0]
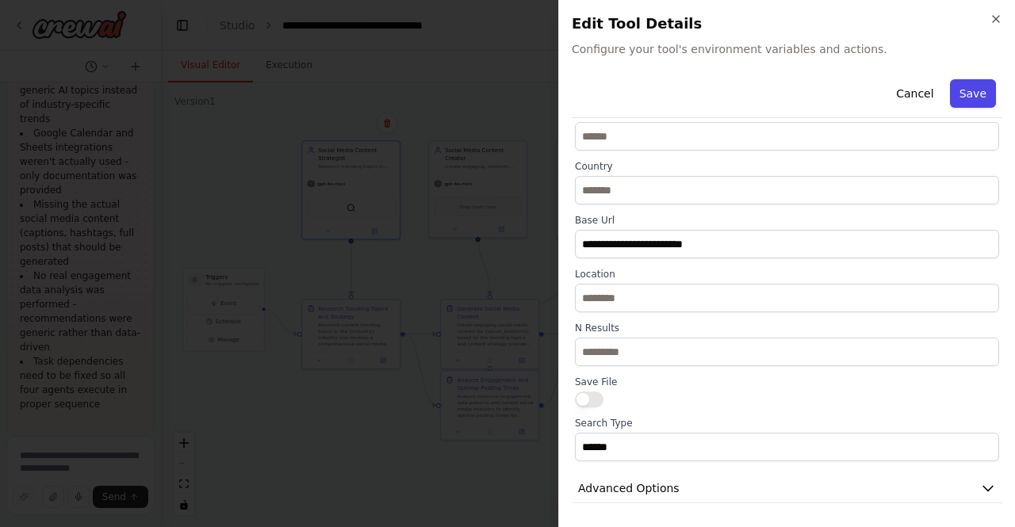
click at [957, 94] on button "Save" at bounding box center [973, 93] width 46 height 29
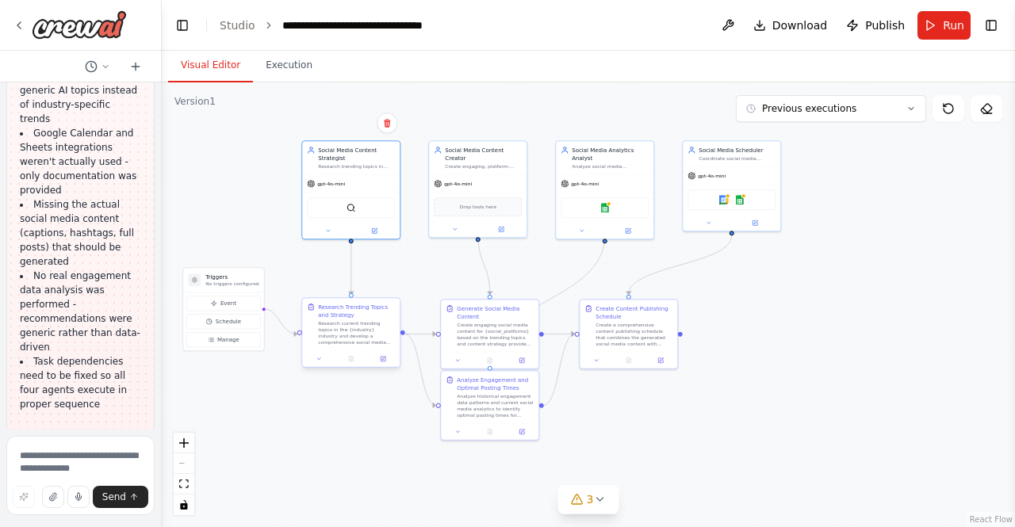
click at [362, 333] on div "Research current trending topics in the {industry} industry and develop a compr…" at bounding box center [356, 332] width 77 height 25
click at [452, 180] on div "gpt-4o-mini" at bounding box center [478, 182] width 98 height 17
click at [606, 201] on img at bounding box center [605, 206] width 10 height 10
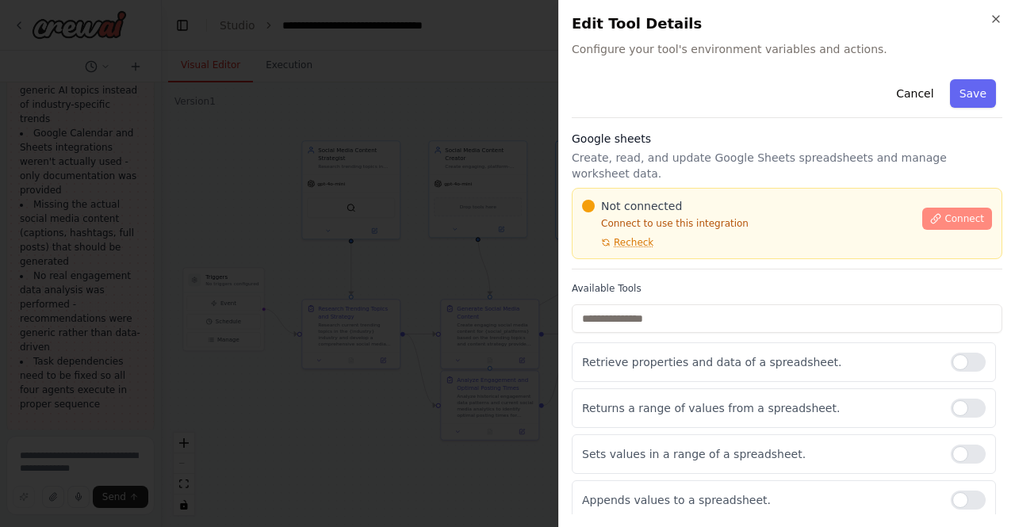
click at [950, 213] on span "Connect" at bounding box center [965, 219] width 40 height 13
click at [635, 236] on span "Recheck" at bounding box center [634, 242] width 40 height 13
click at [947, 213] on span "Connect" at bounding box center [965, 219] width 40 height 13
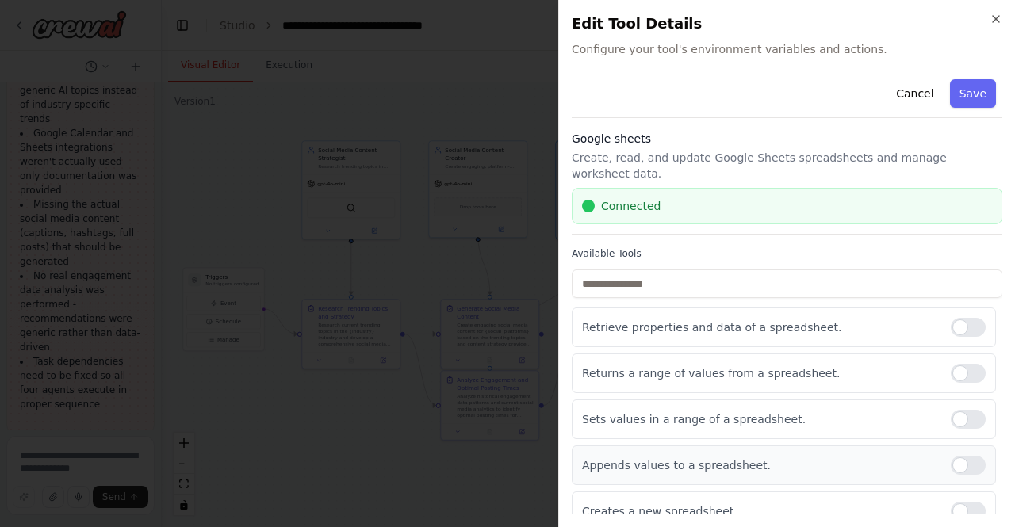
click at [979, 456] on div at bounding box center [968, 465] width 35 height 19
click at [979, 364] on div at bounding box center [968, 373] width 35 height 19
click at [976, 308] on div "Retrieve properties and data of a spreadsheet." at bounding box center [784, 328] width 424 height 40
click at [977, 318] on div at bounding box center [968, 327] width 35 height 19
click at [976, 100] on button "Save" at bounding box center [973, 93] width 46 height 29
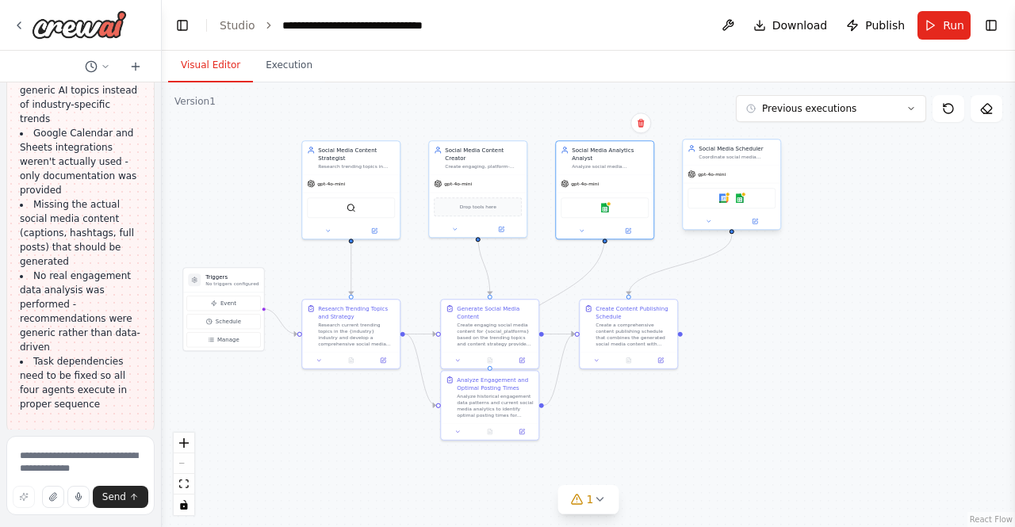
click at [726, 204] on div "Google calendar Google sheets" at bounding box center [732, 198] width 88 height 21
click at [726, 197] on img at bounding box center [724, 199] width 10 height 10
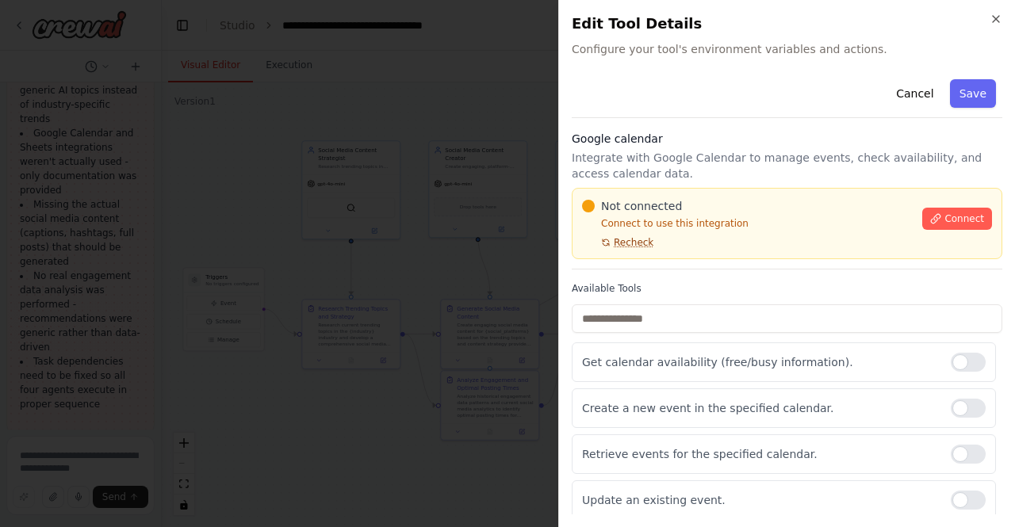
click at [634, 243] on span "Recheck" at bounding box center [634, 242] width 40 height 13
click at [956, 222] on span "Connect" at bounding box center [965, 219] width 40 height 13
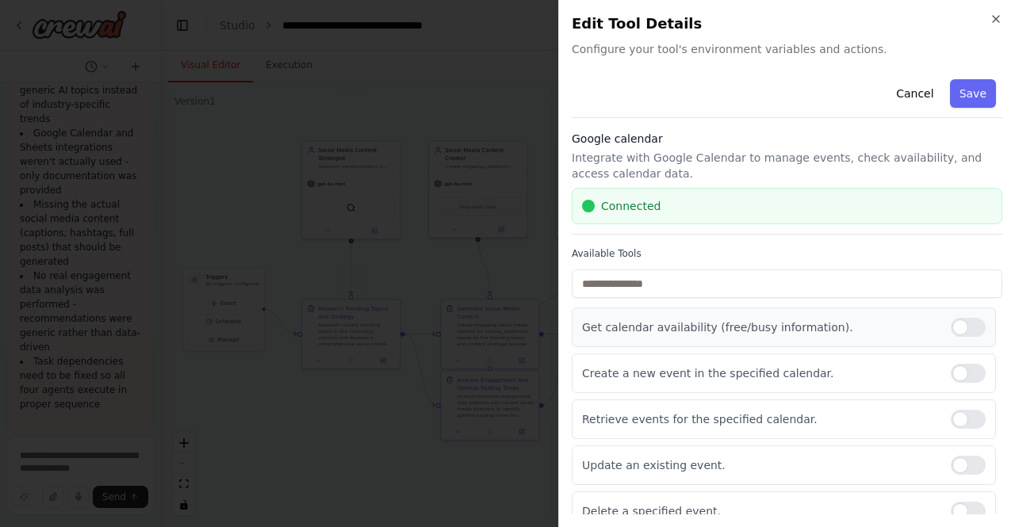
click at [960, 323] on div at bounding box center [968, 327] width 35 height 19
click at [964, 411] on div at bounding box center [968, 419] width 35 height 19
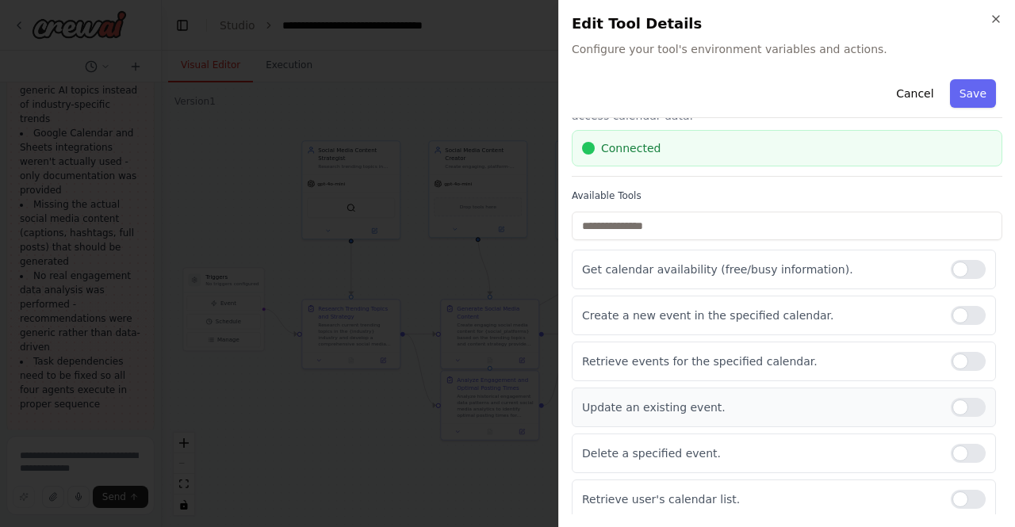
click at [964, 407] on div at bounding box center [968, 407] width 35 height 19
click at [964, 456] on div at bounding box center [968, 453] width 35 height 19
click at [964, 499] on div at bounding box center [968, 499] width 35 height 19
click at [982, 98] on button "Save" at bounding box center [973, 93] width 46 height 29
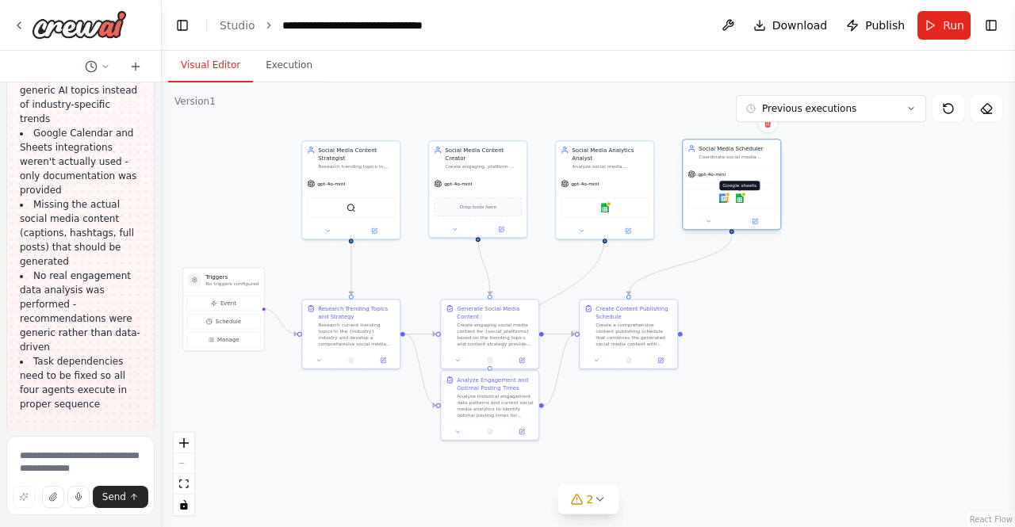
click at [743, 201] on img at bounding box center [740, 199] width 10 height 10
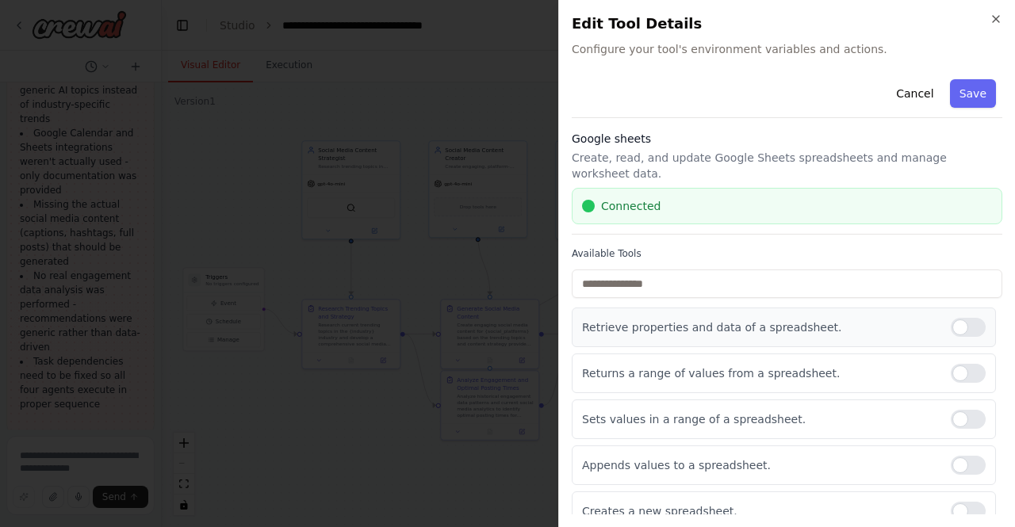
click at [983, 318] on div at bounding box center [968, 327] width 35 height 19
click at [963, 318] on div at bounding box center [968, 327] width 35 height 19
click at [976, 96] on button "Save" at bounding box center [973, 93] width 46 height 29
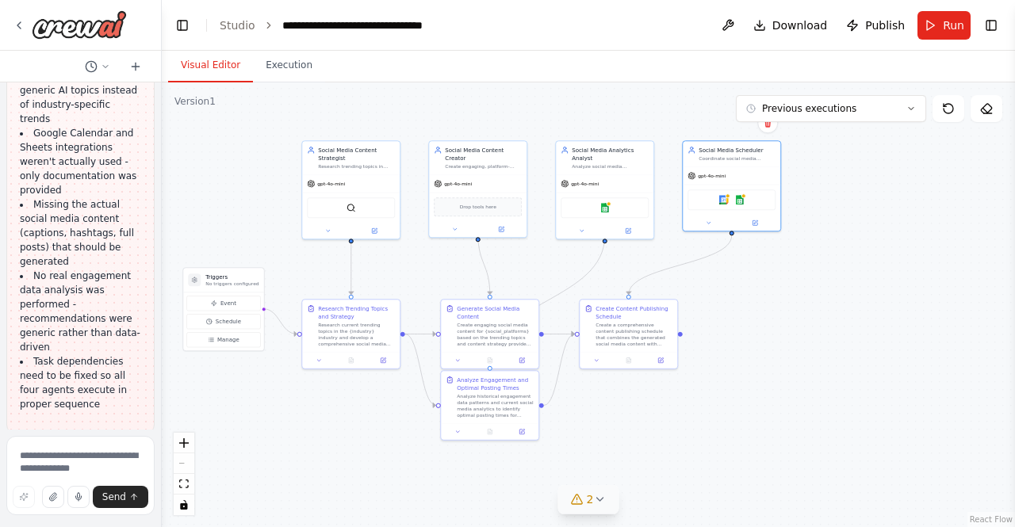
click at [598, 498] on icon at bounding box center [599, 499] width 13 height 13
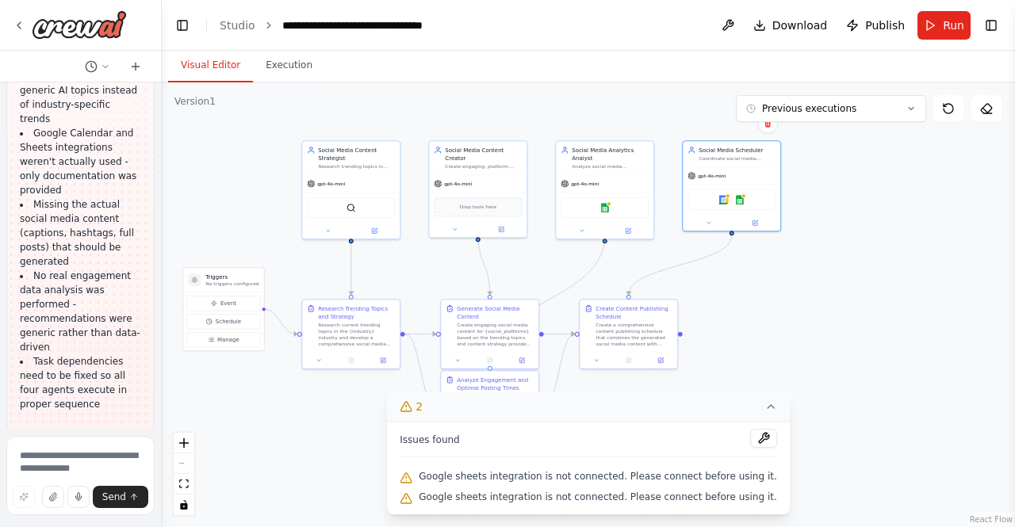
click at [772, 305] on div ".deletable-edge-delete-btn { width: 20px; height: 20px; border: 0px solid #ffff…" at bounding box center [588, 304] width 853 height 445
click at [765, 413] on icon at bounding box center [771, 407] width 13 height 13
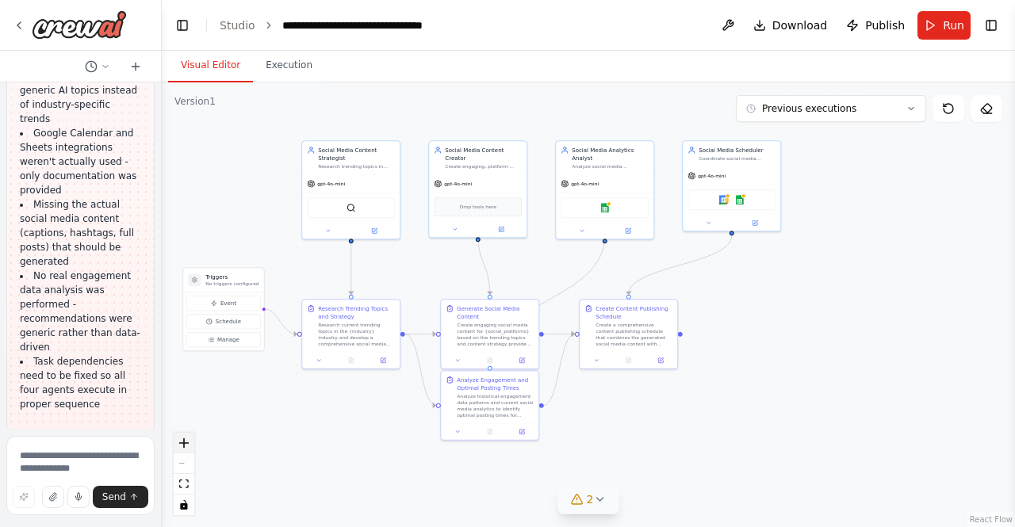
click at [182, 443] on icon "zoom in" at bounding box center [184, 444] width 10 height 10
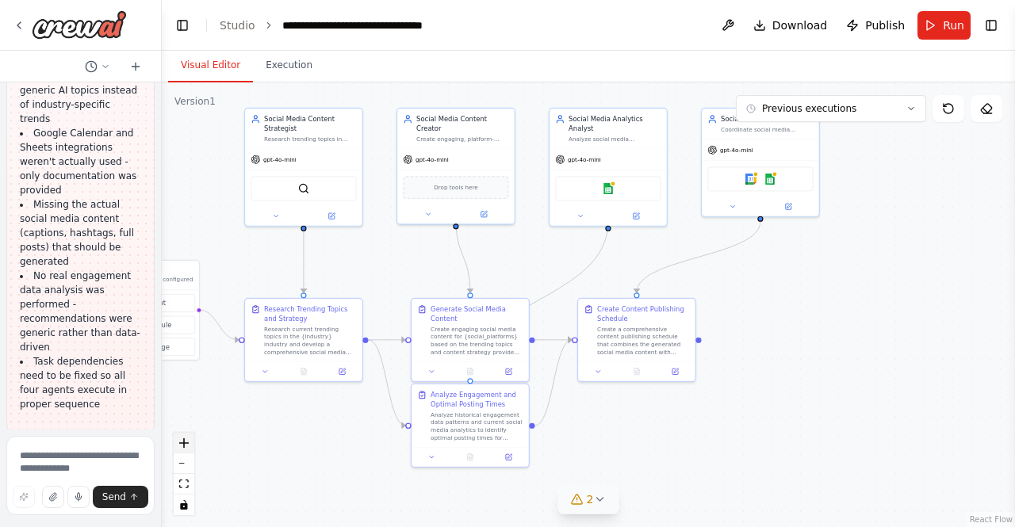
click at [182, 443] on icon "zoom in" at bounding box center [184, 444] width 10 height 10
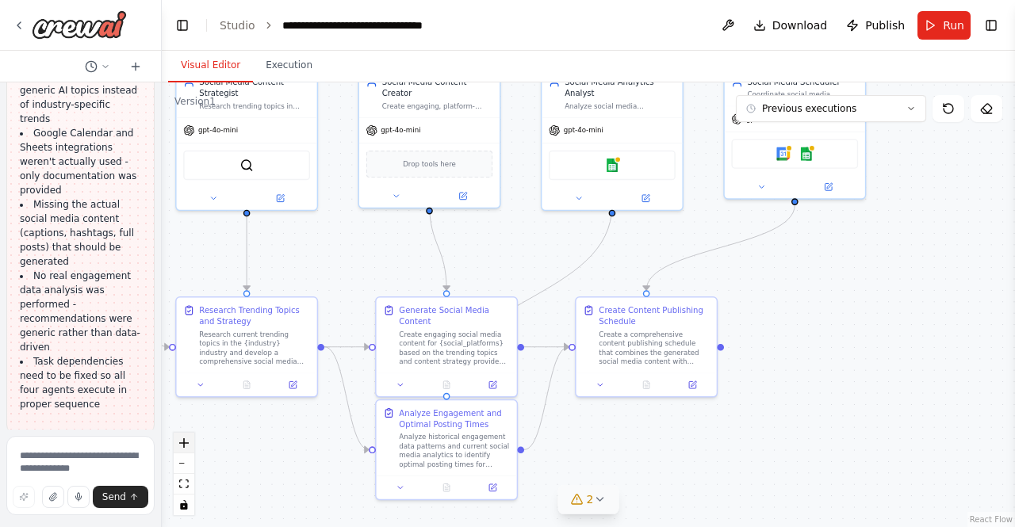
click at [182, 443] on icon "zoom in" at bounding box center [184, 444] width 10 height 10
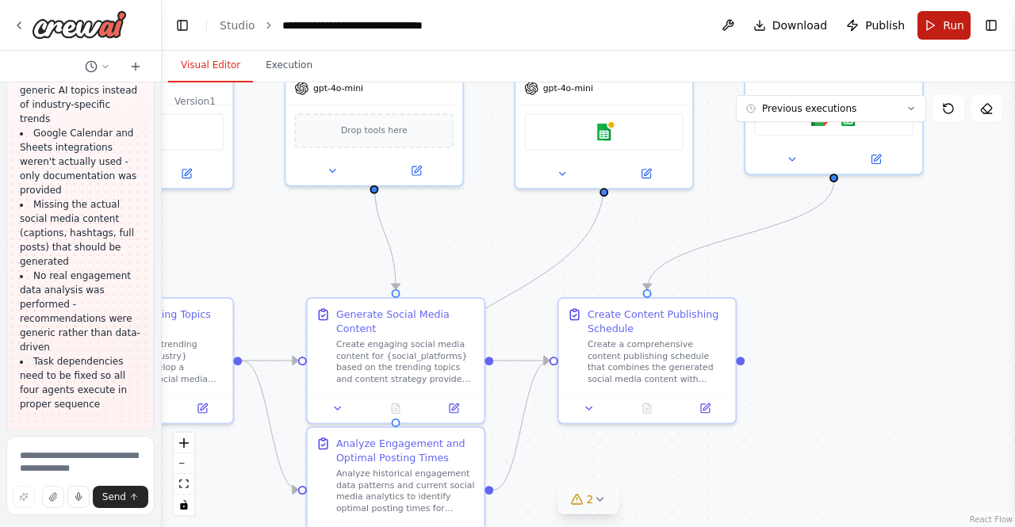
click at [932, 26] on button "Run" at bounding box center [944, 25] width 53 height 29
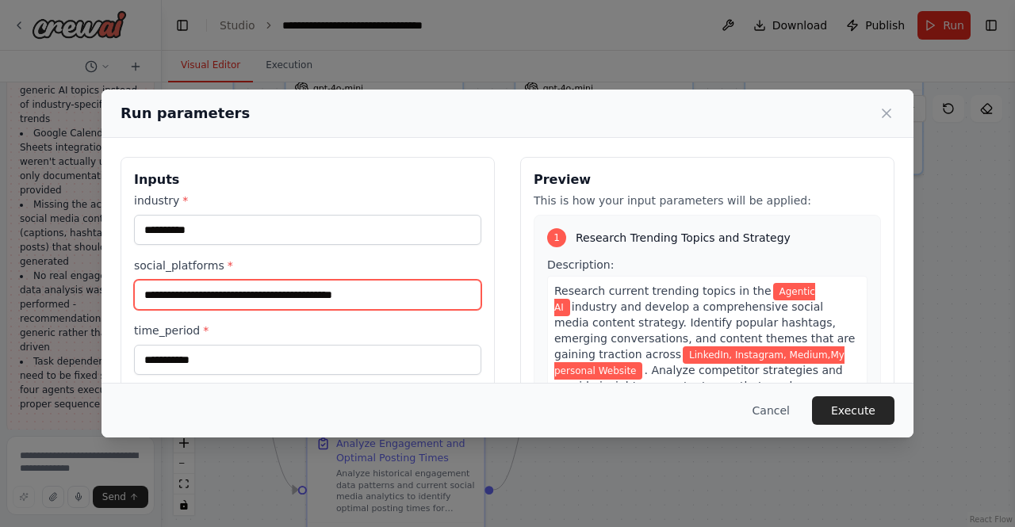
click at [398, 295] on input "**********" at bounding box center [307, 295] width 347 height 30
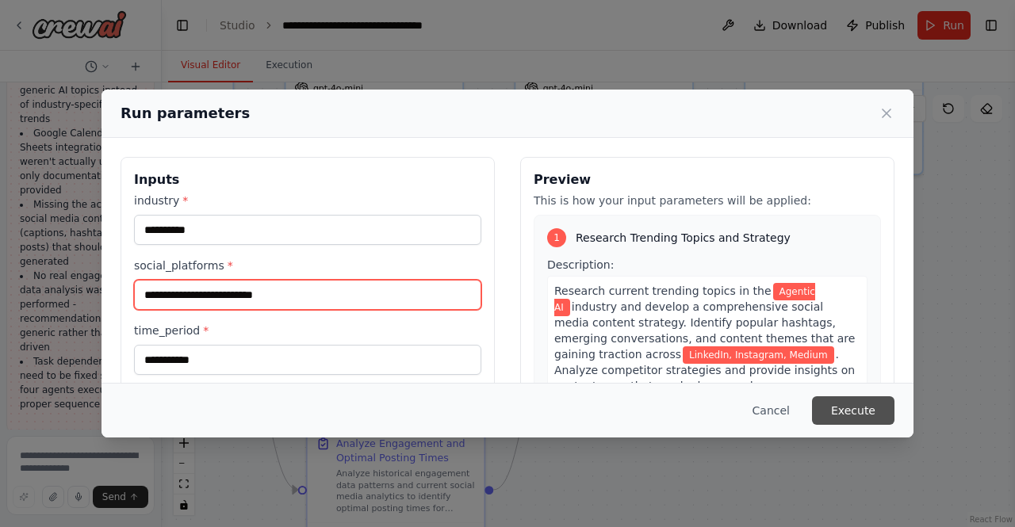
type input "**********"
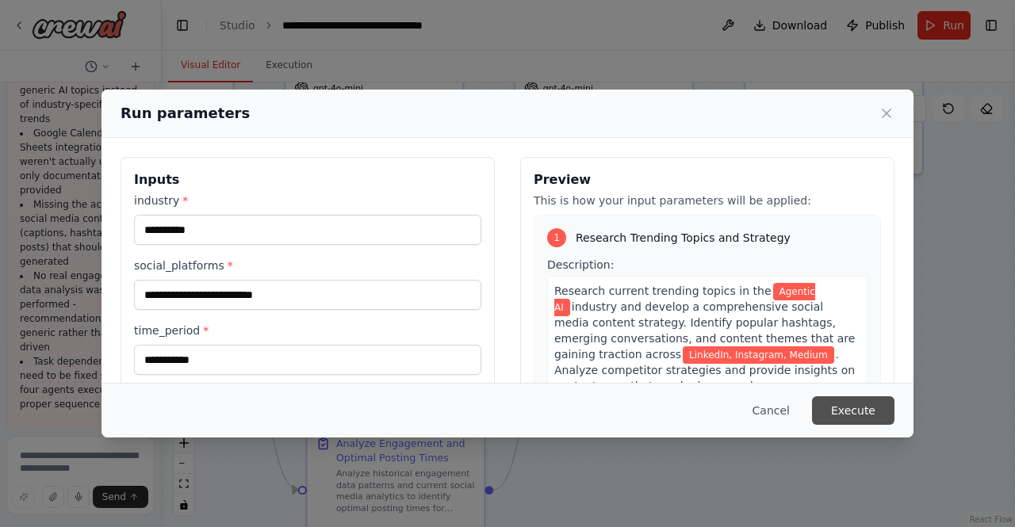
click at [861, 424] on button "Execute" at bounding box center [853, 411] width 82 height 29
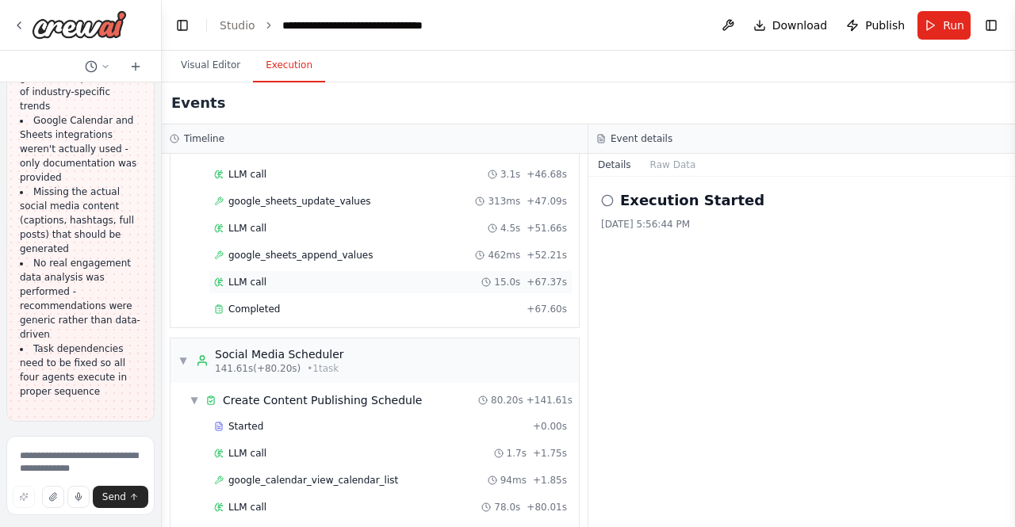
scroll to position [895, 0]
click at [223, 69] on button "Visual Editor" at bounding box center [210, 65] width 85 height 33
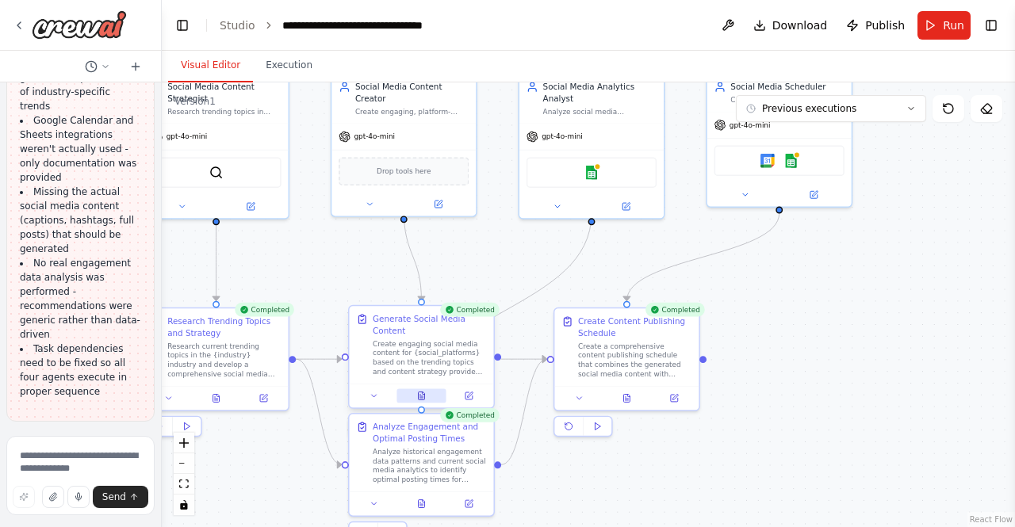
click at [427, 396] on button at bounding box center [422, 396] width 50 height 14
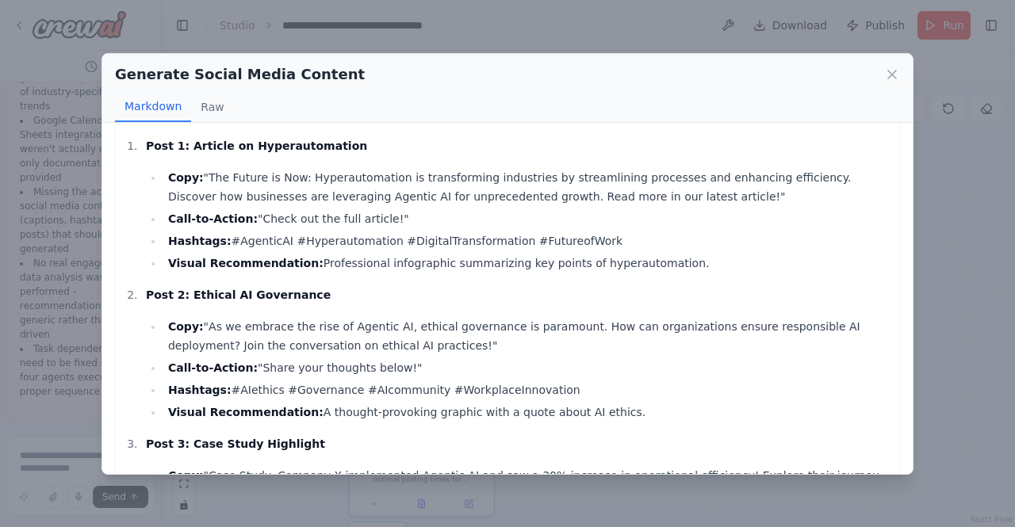
scroll to position [0, 0]
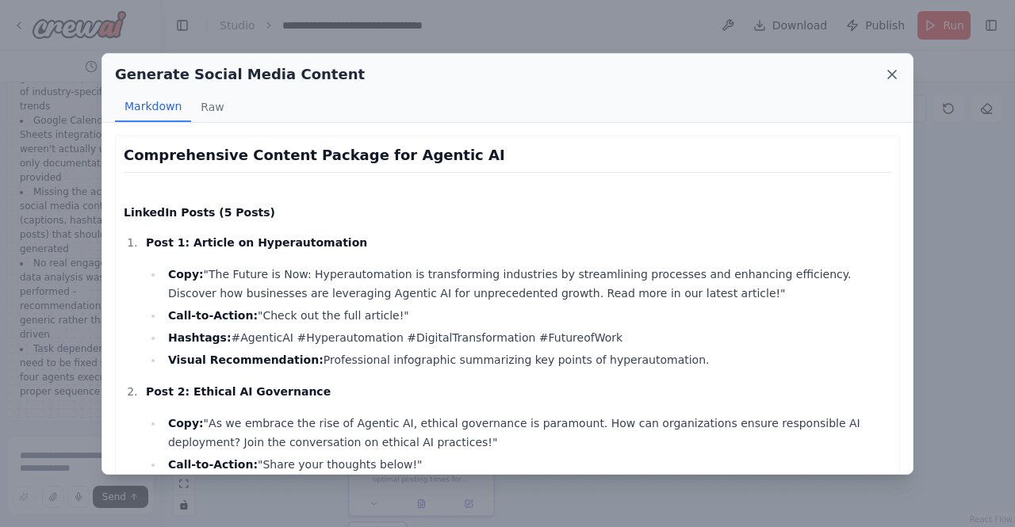
click at [889, 75] on icon at bounding box center [892, 75] width 16 height 16
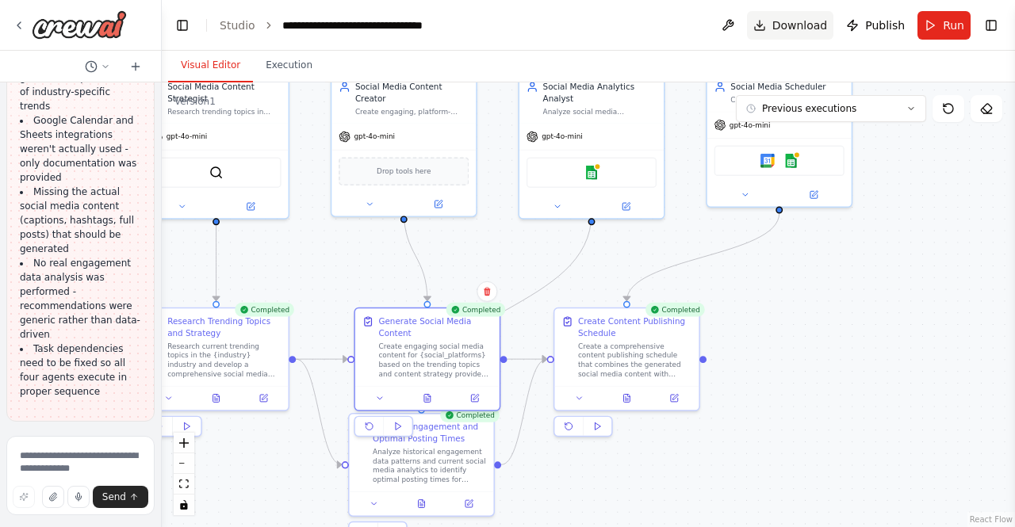
click at [765, 31] on button "Download" at bounding box center [790, 25] width 87 height 29
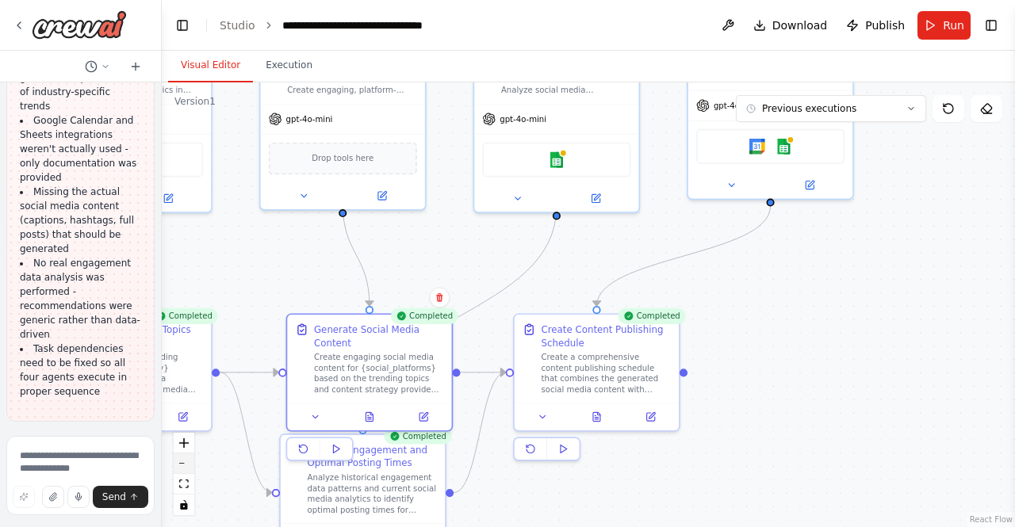
click at [182, 466] on button "zoom out" at bounding box center [184, 464] width 21 height 21
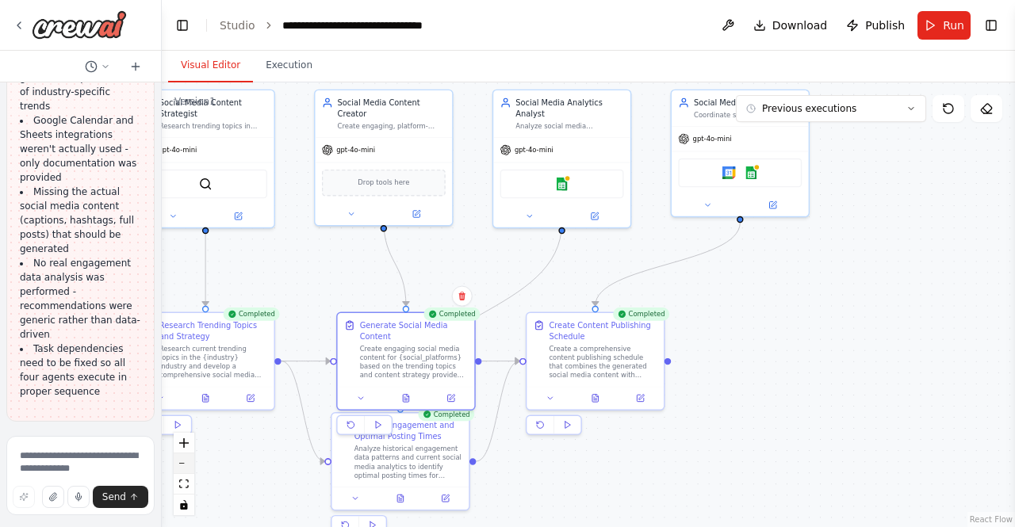
click at [182, 466] on button "zoom out" at bounding box center [184, 464] width 21 height 21
